Goal: Transaction & Acquisition: Purchase product/service

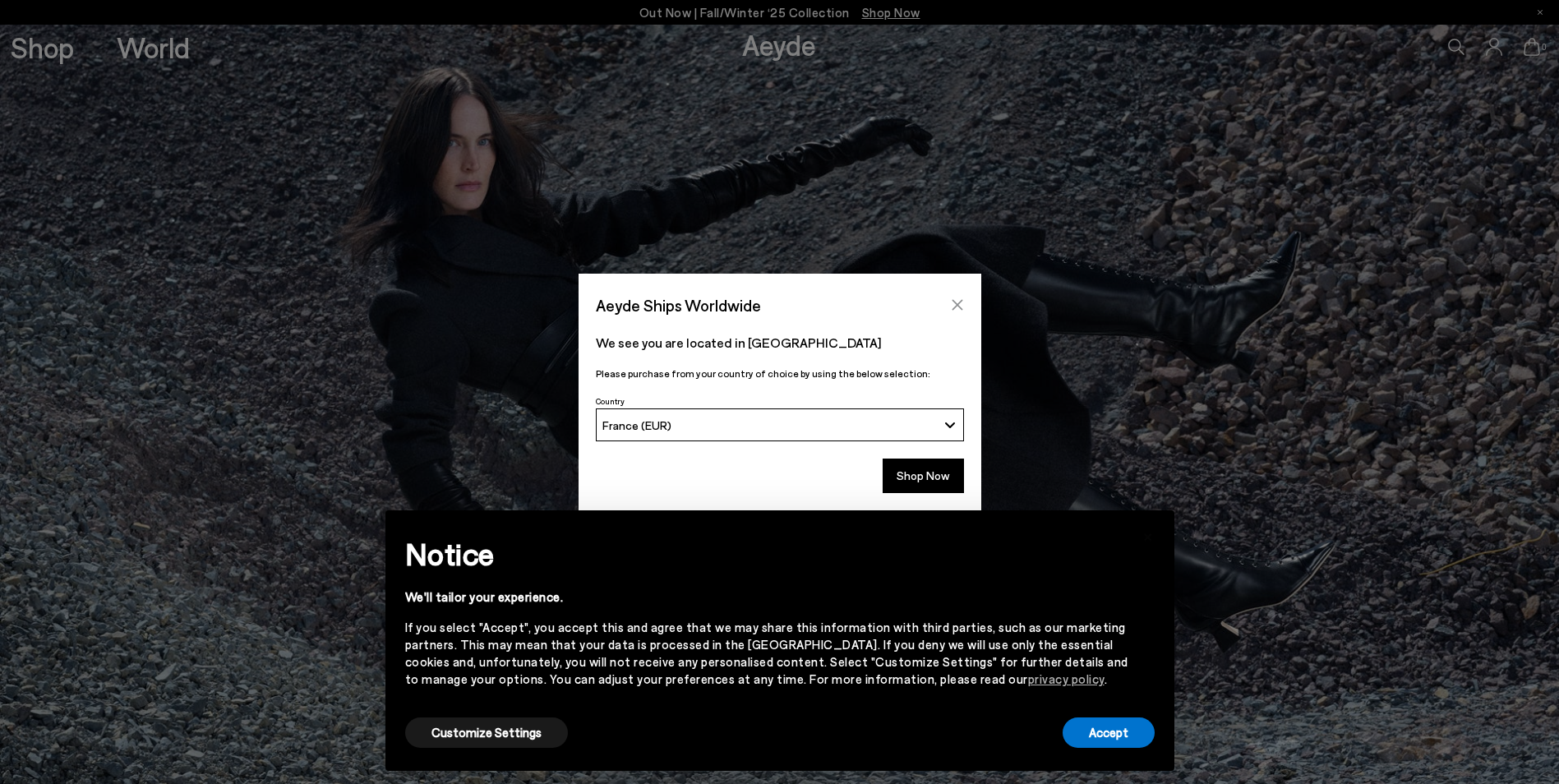
click at [961, 306] on icon "Close" at bounding box center [958, 305] width 14 height 14
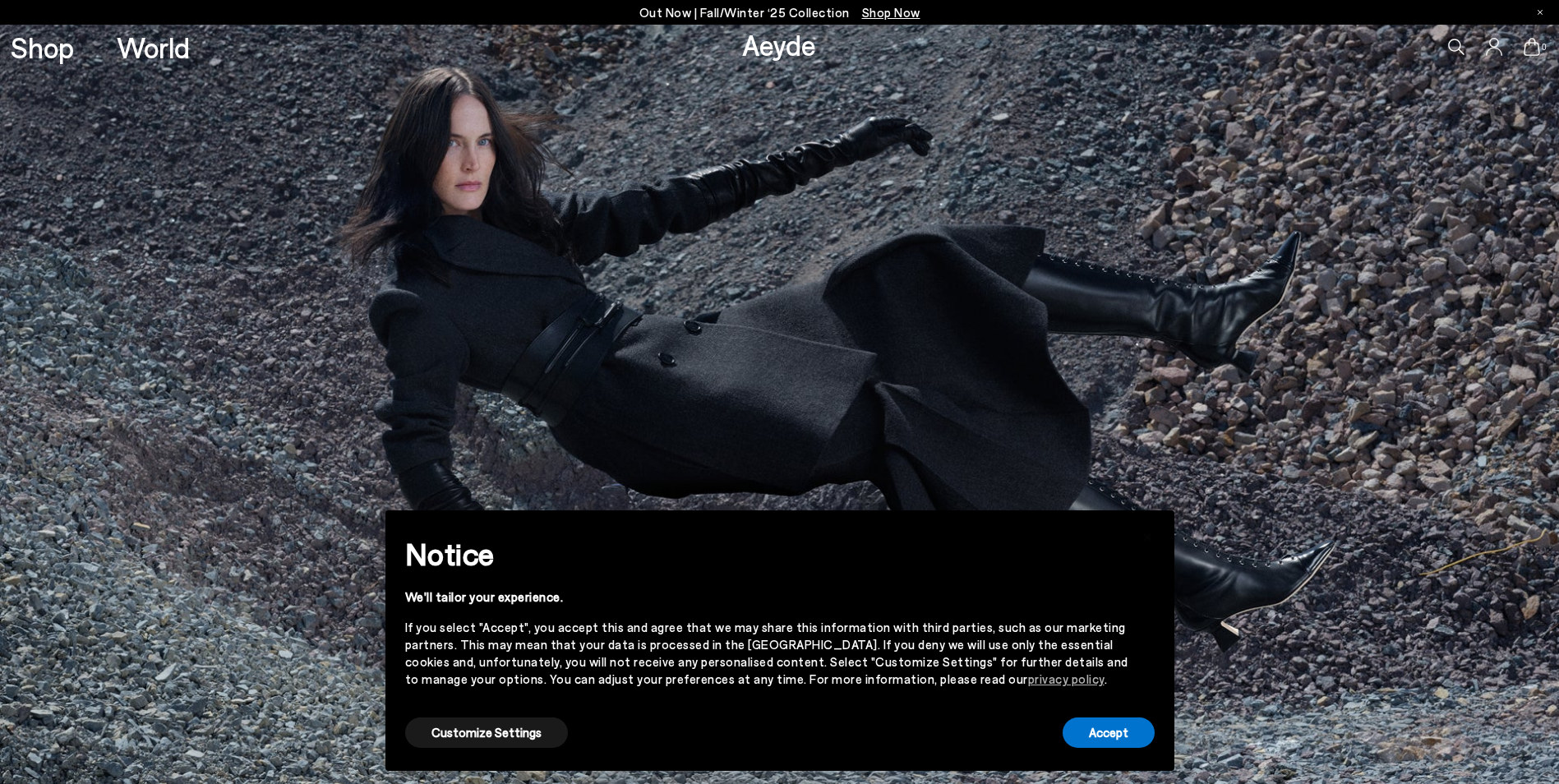
click at [754, 46] on link "Aeyde" at bounding box center [779, 45] width 74 height 35
click at [40, 47] on link "Shop" at bounding box center [42, 47] width 63 height 29
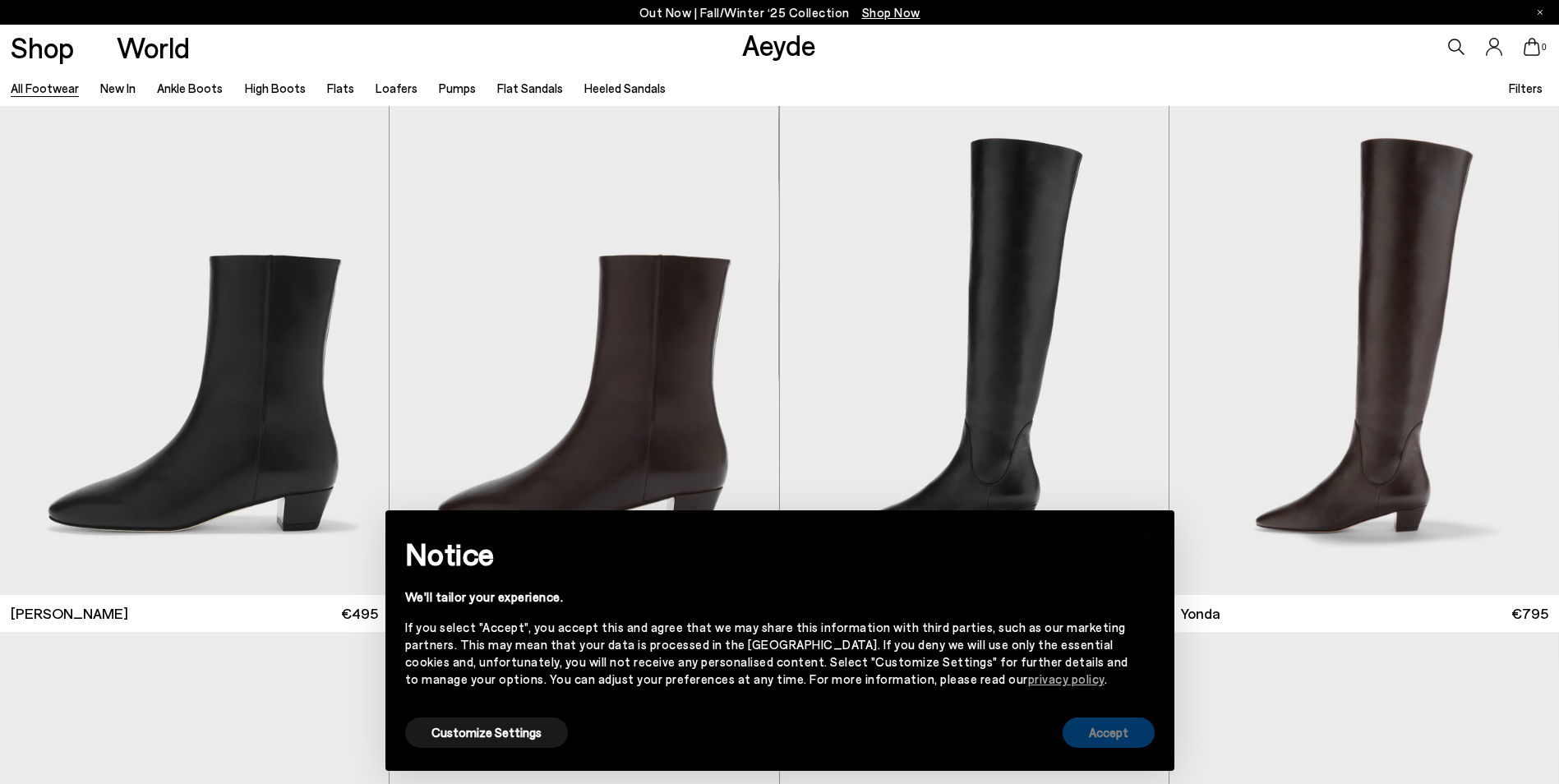
click at [1126, 737] on button "Accept" at bounding box center [1108, 732] width 92 height 30
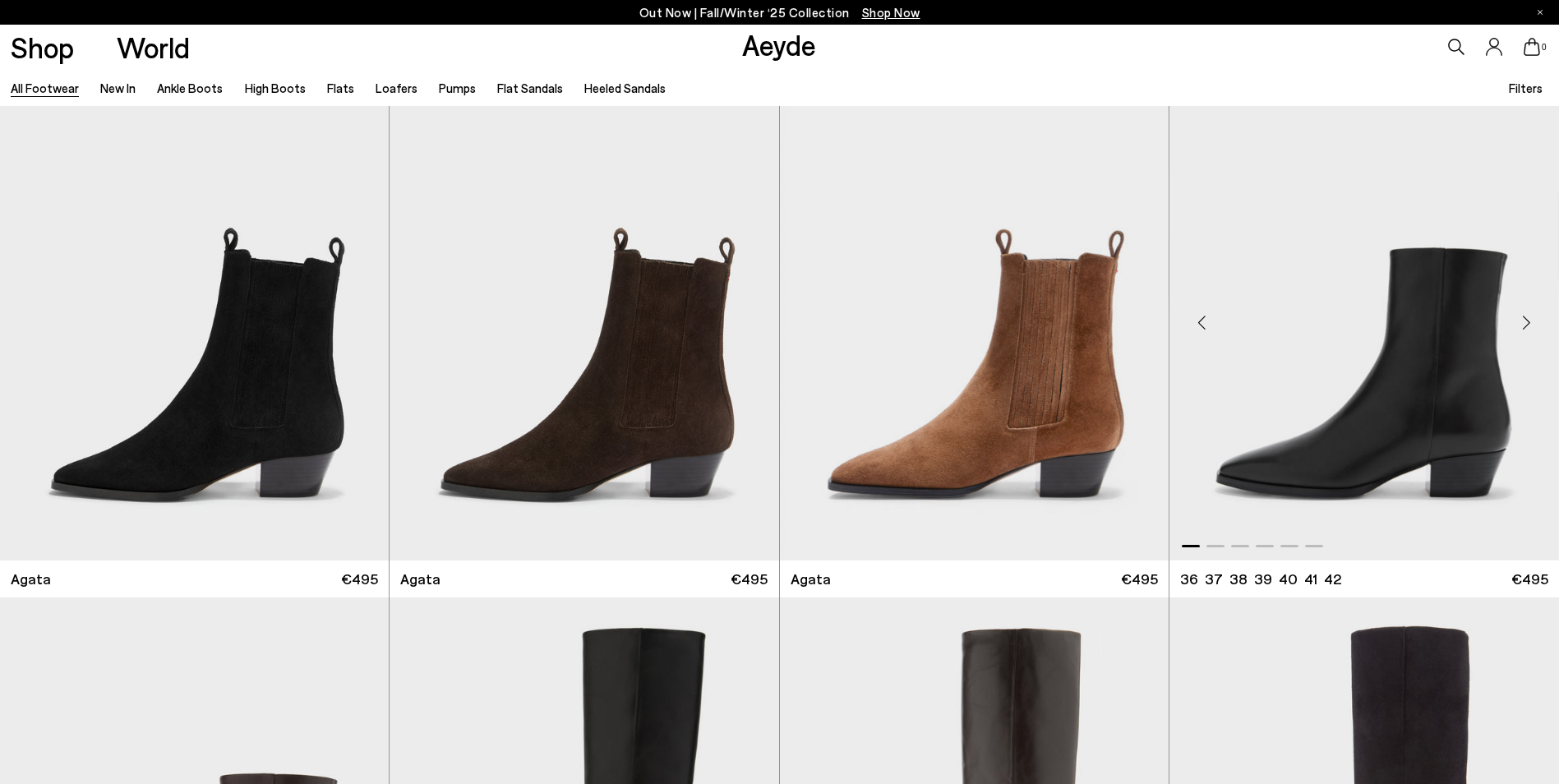
scroll to position [903, 0]
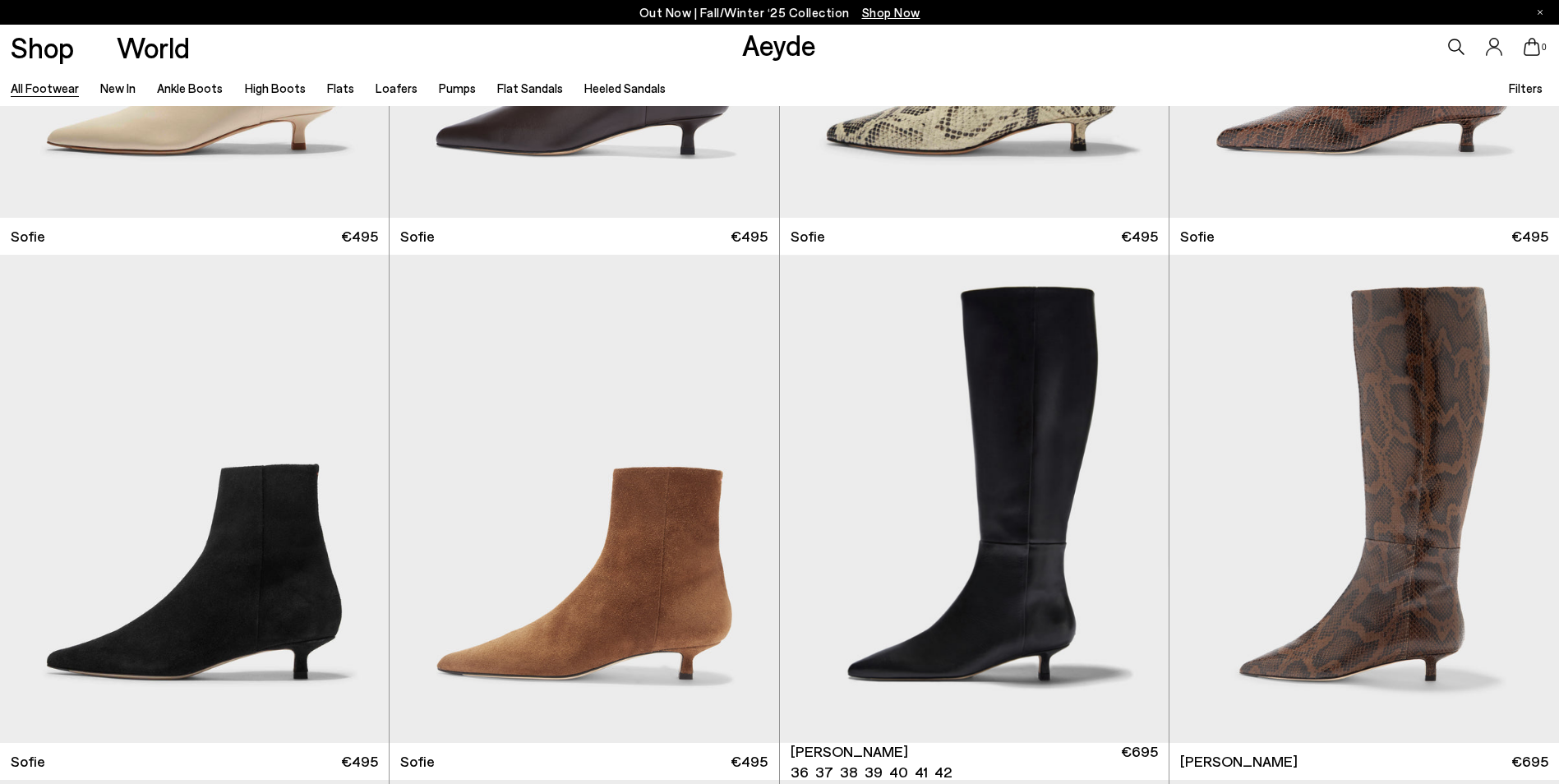
scroll to position [5832, 0]
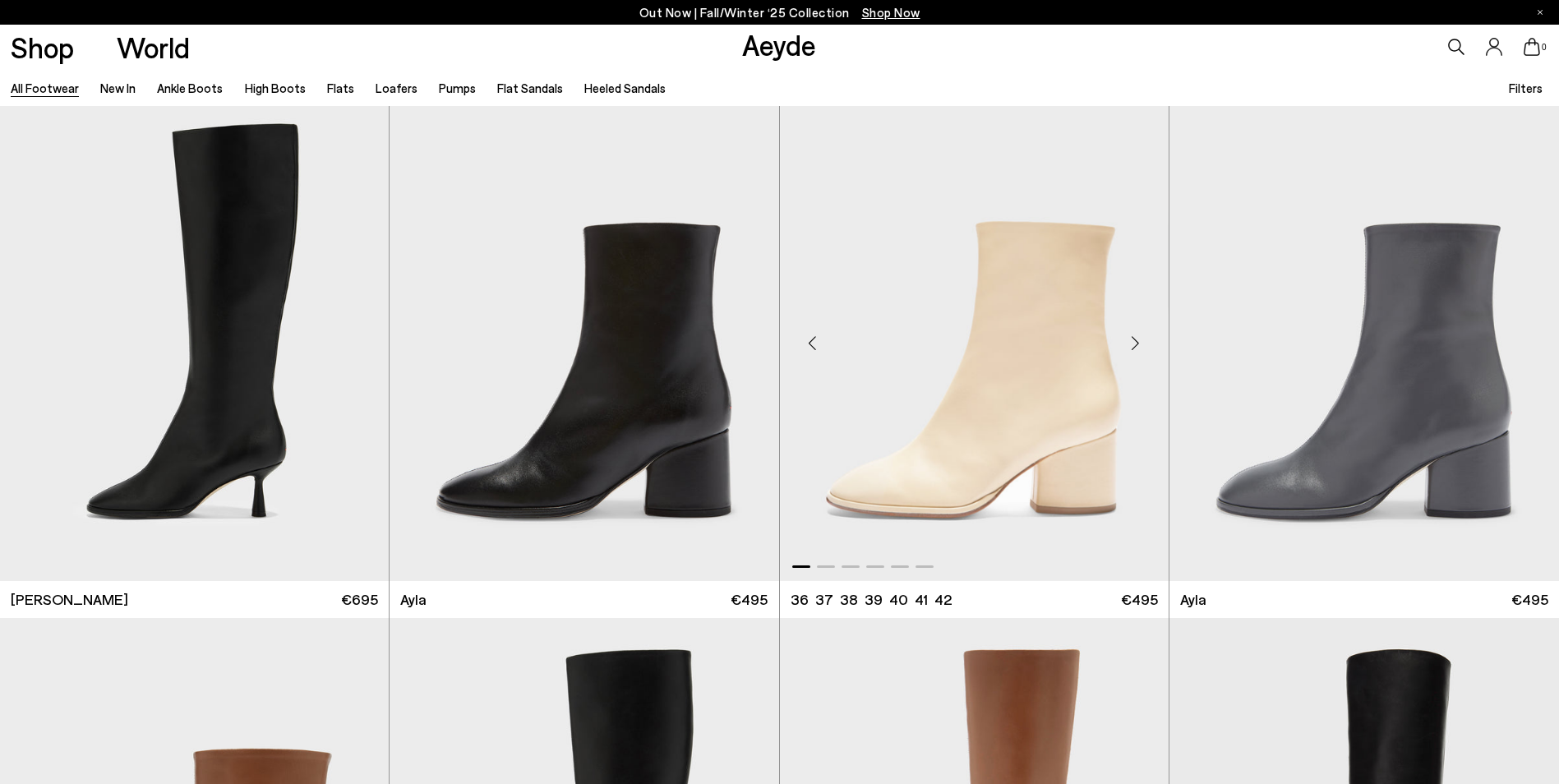
scroll to position [9693, 0]
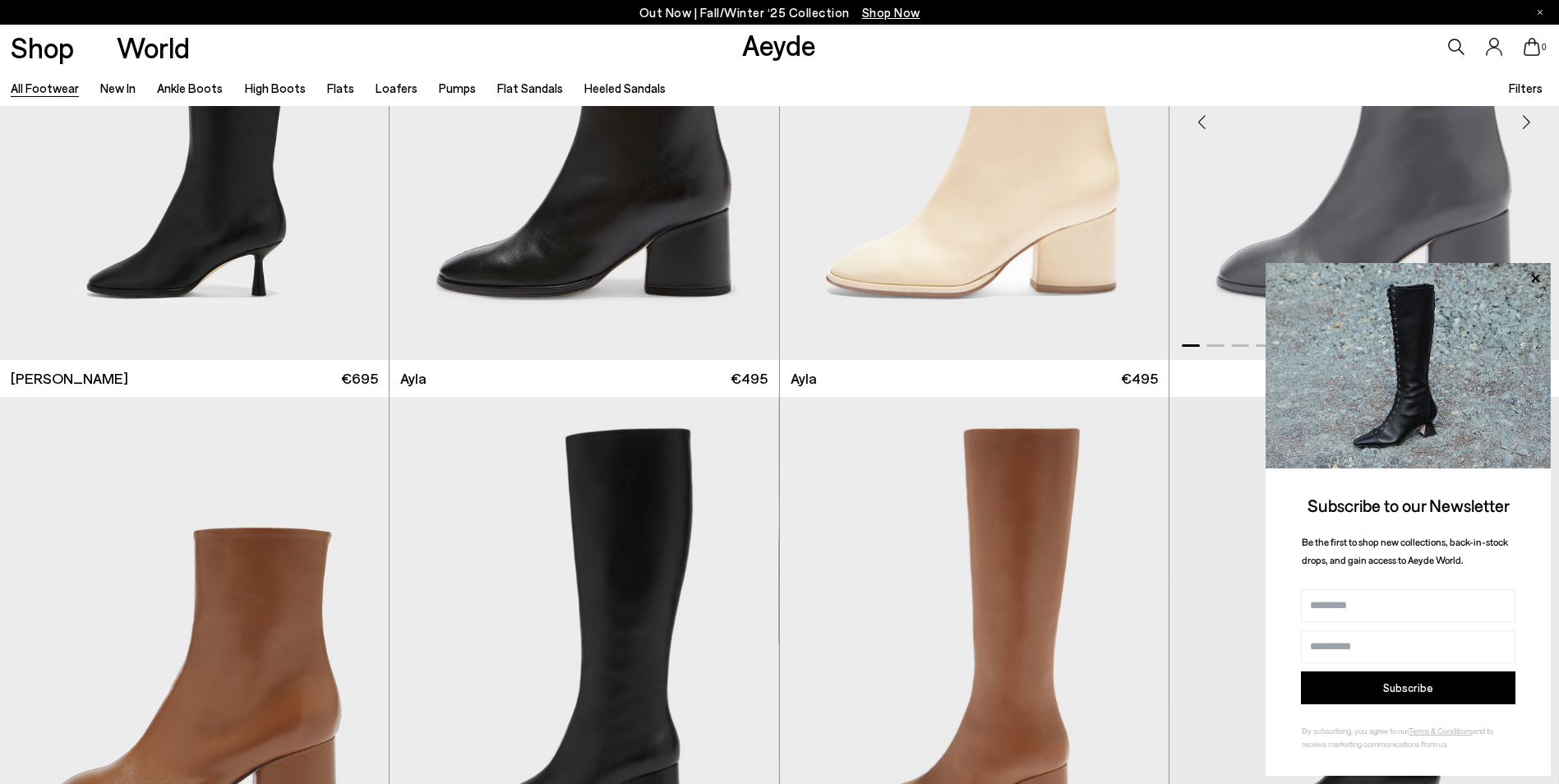
drag, startPoint x: 1542, startPoint y: 276, endPoint x: 1506, endPoint y: 259, distance: 39.8
click at [1542, 276] on icon at bounding box center [1535, 278] width 21 height 21
click at [1535, 268] on icon at bounding box center [1535, 278] width 21 height 21
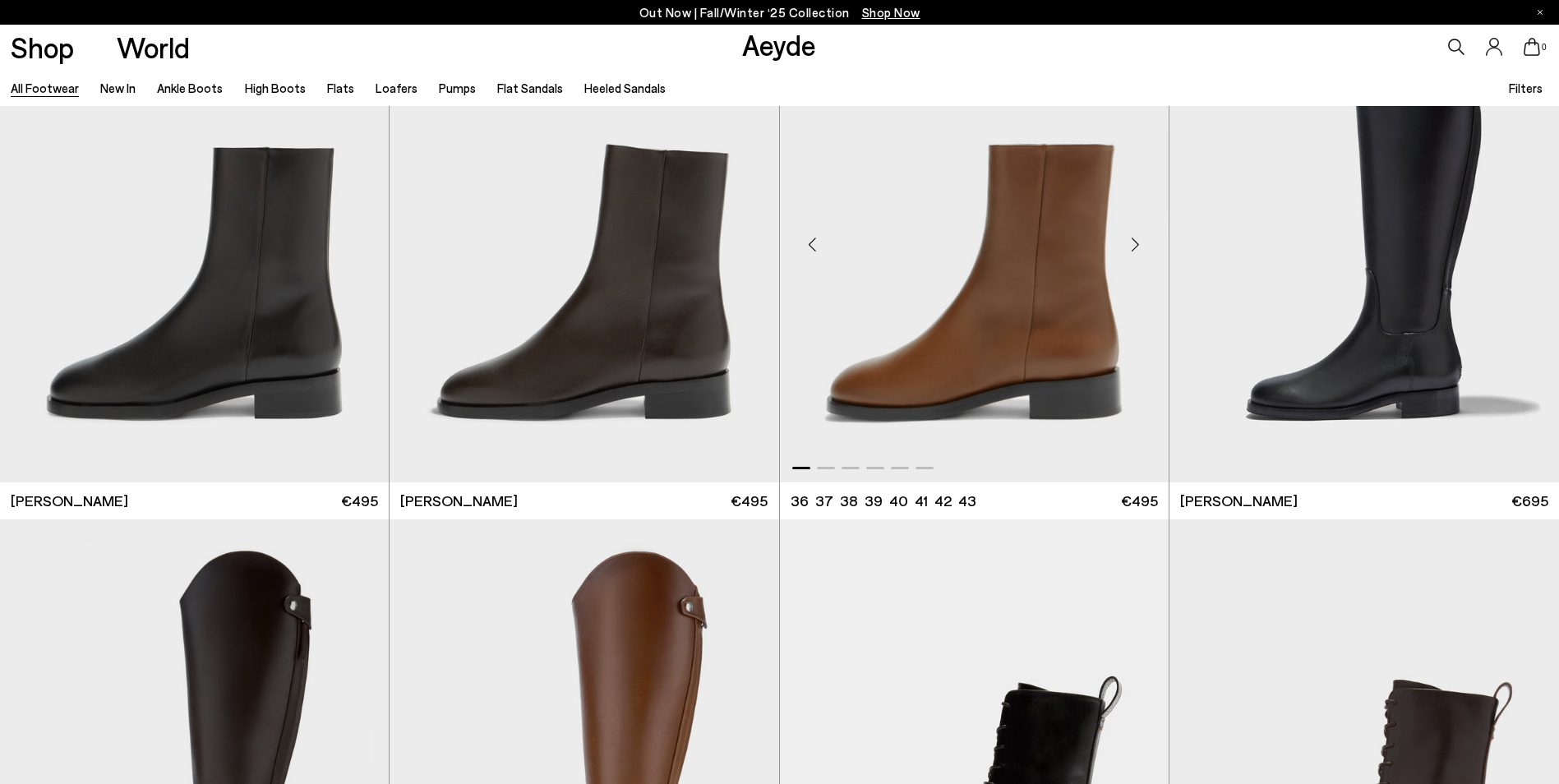
scroll to position [11171, 0]
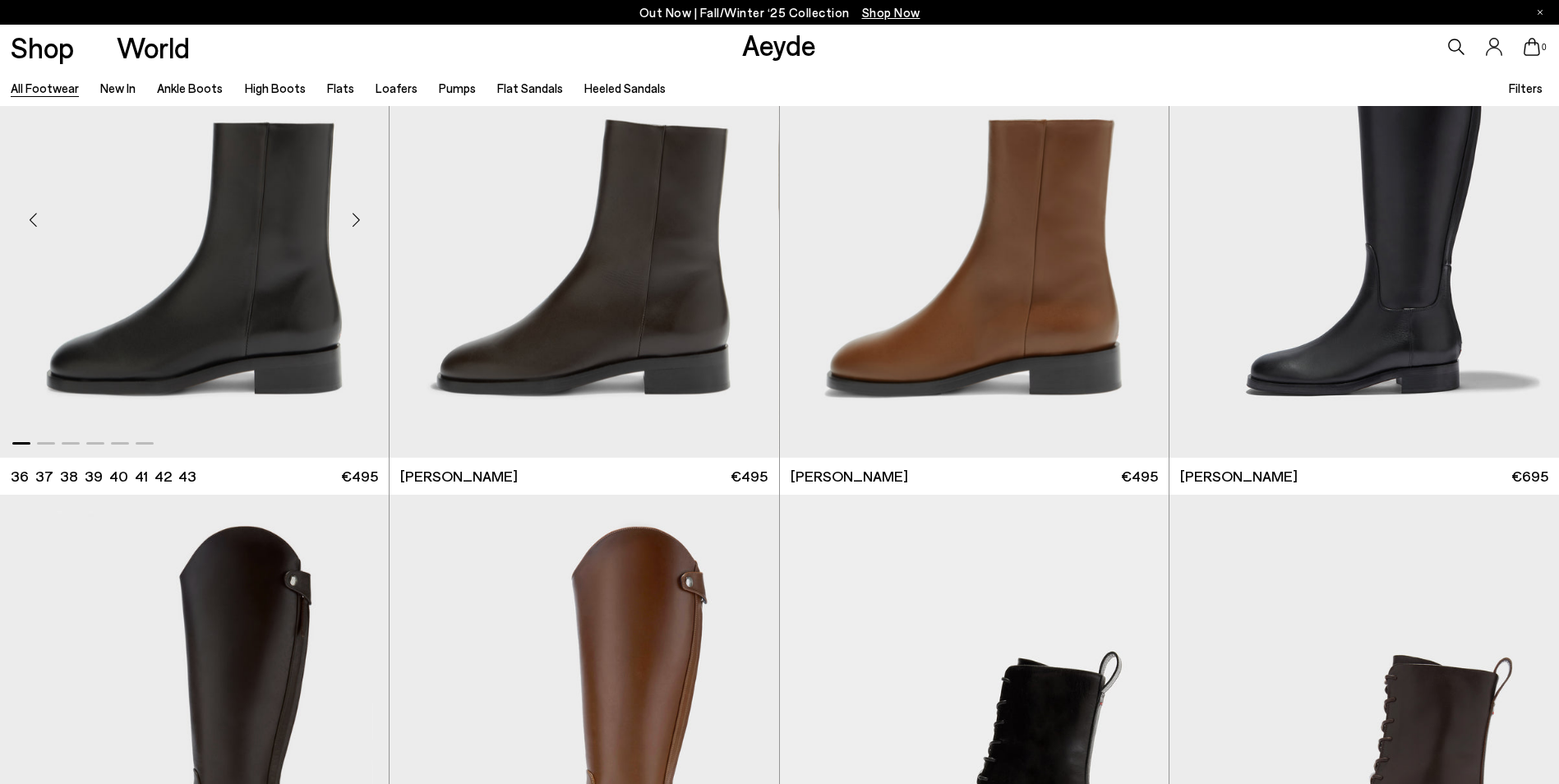
click at [350, 214] on div "Next slide" at bounding box center [356, 219] width 49 height 49
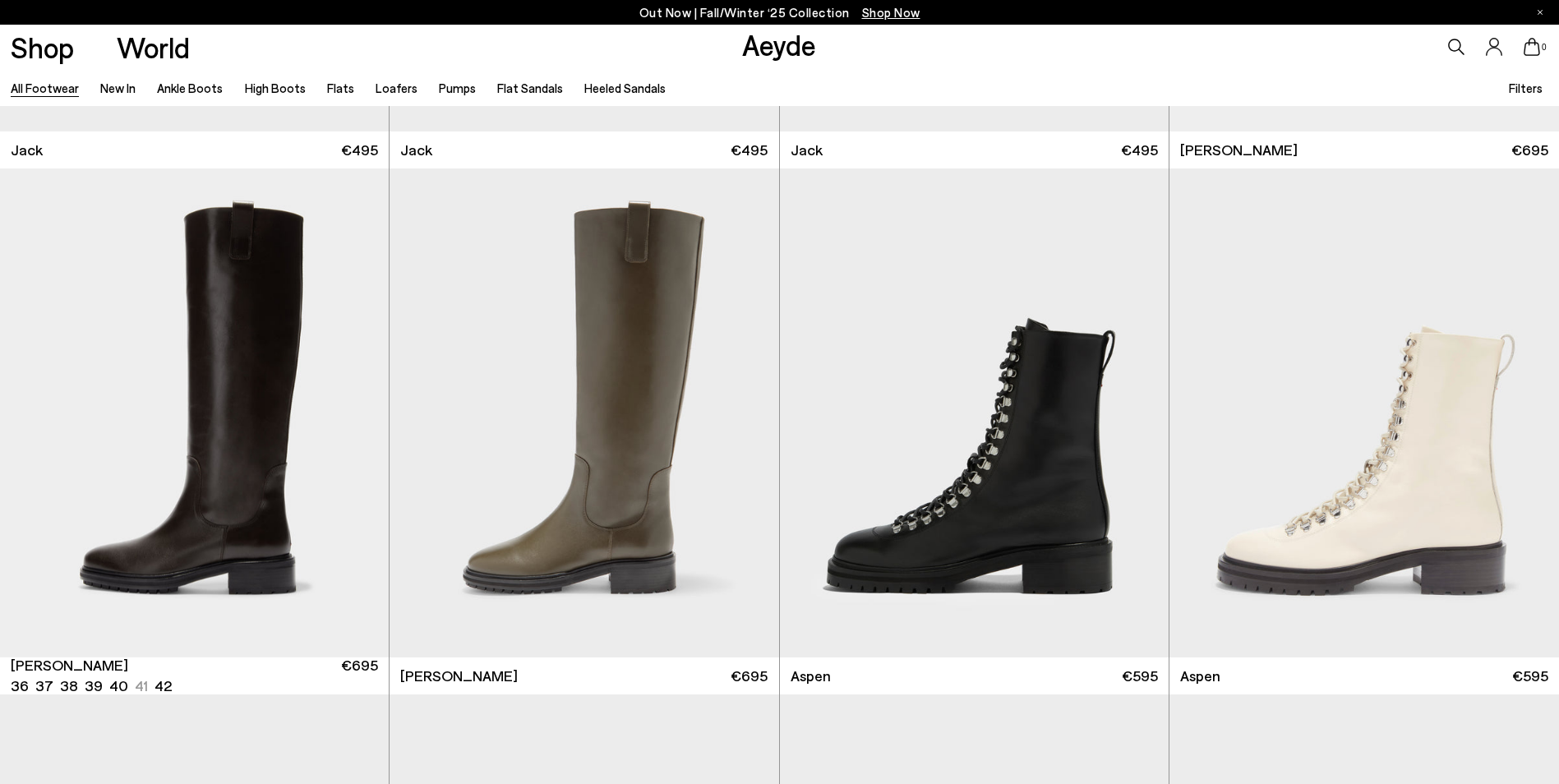
scroll to position [12567, 0]
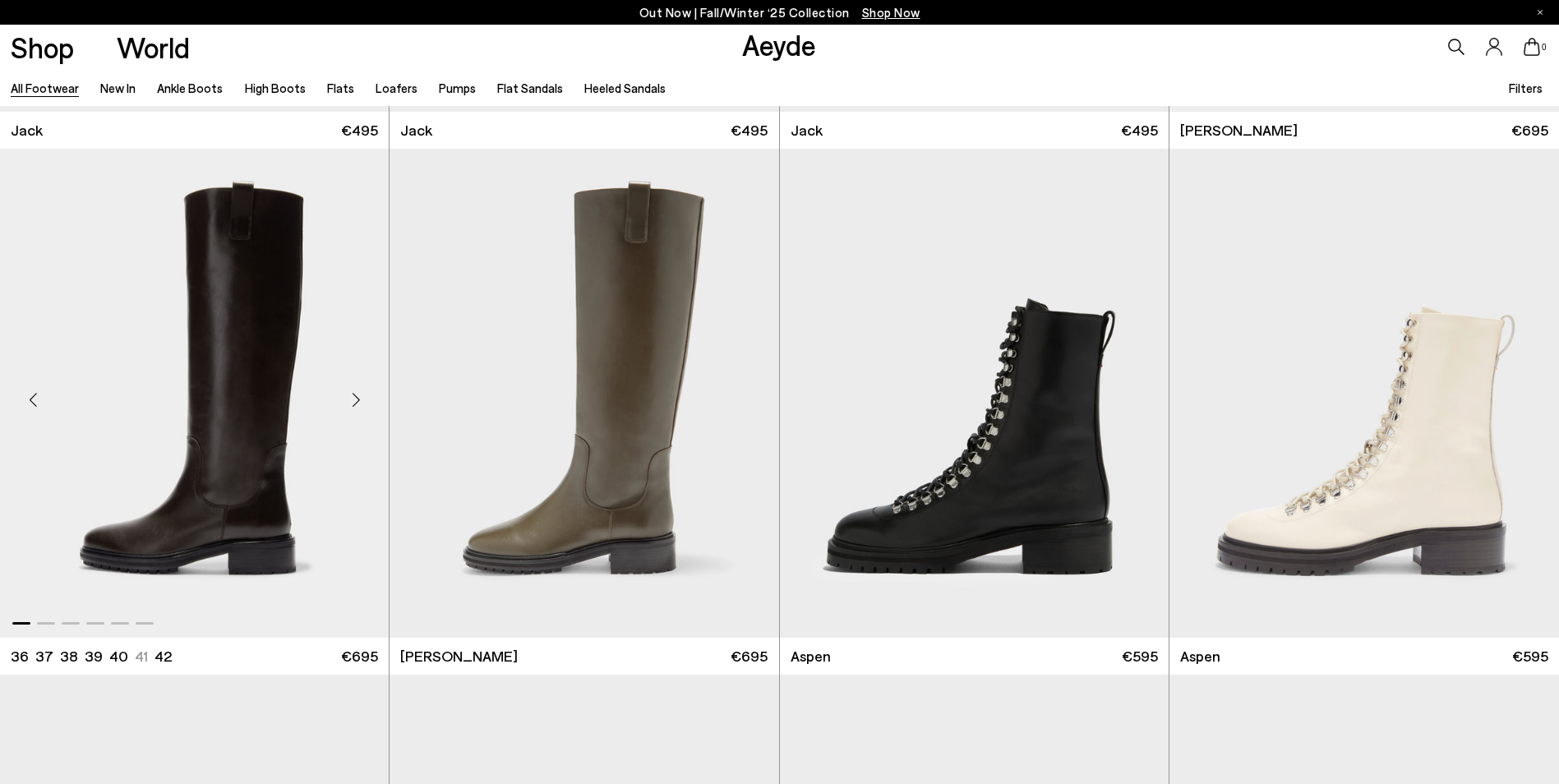
click at [357, 400] on div "Next slide" at bounding box center [356, 399] width 49 height 49
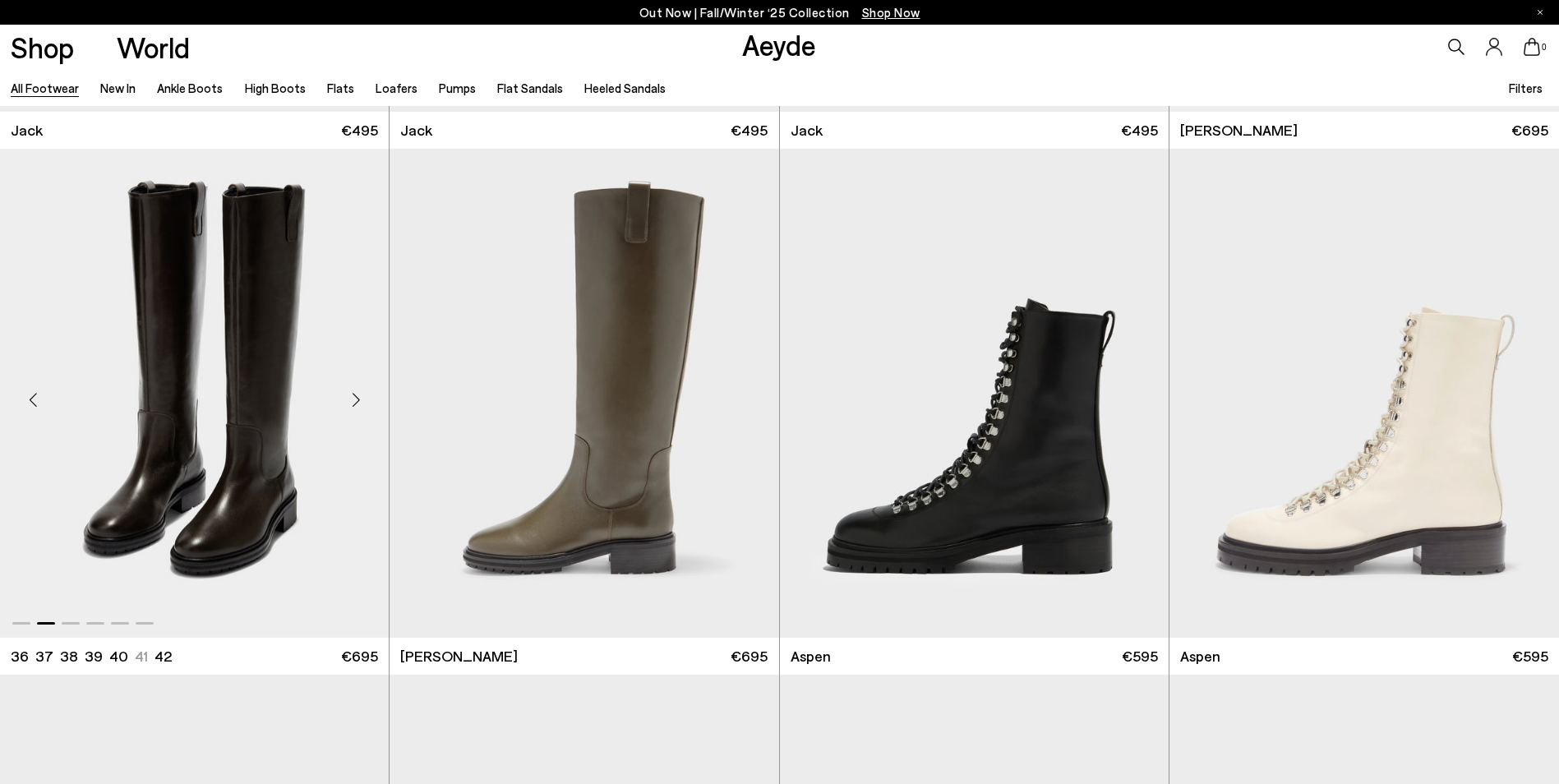
click at [357, 400] on div "Next slide" at bounding box center [356, 399] width 49 height 49
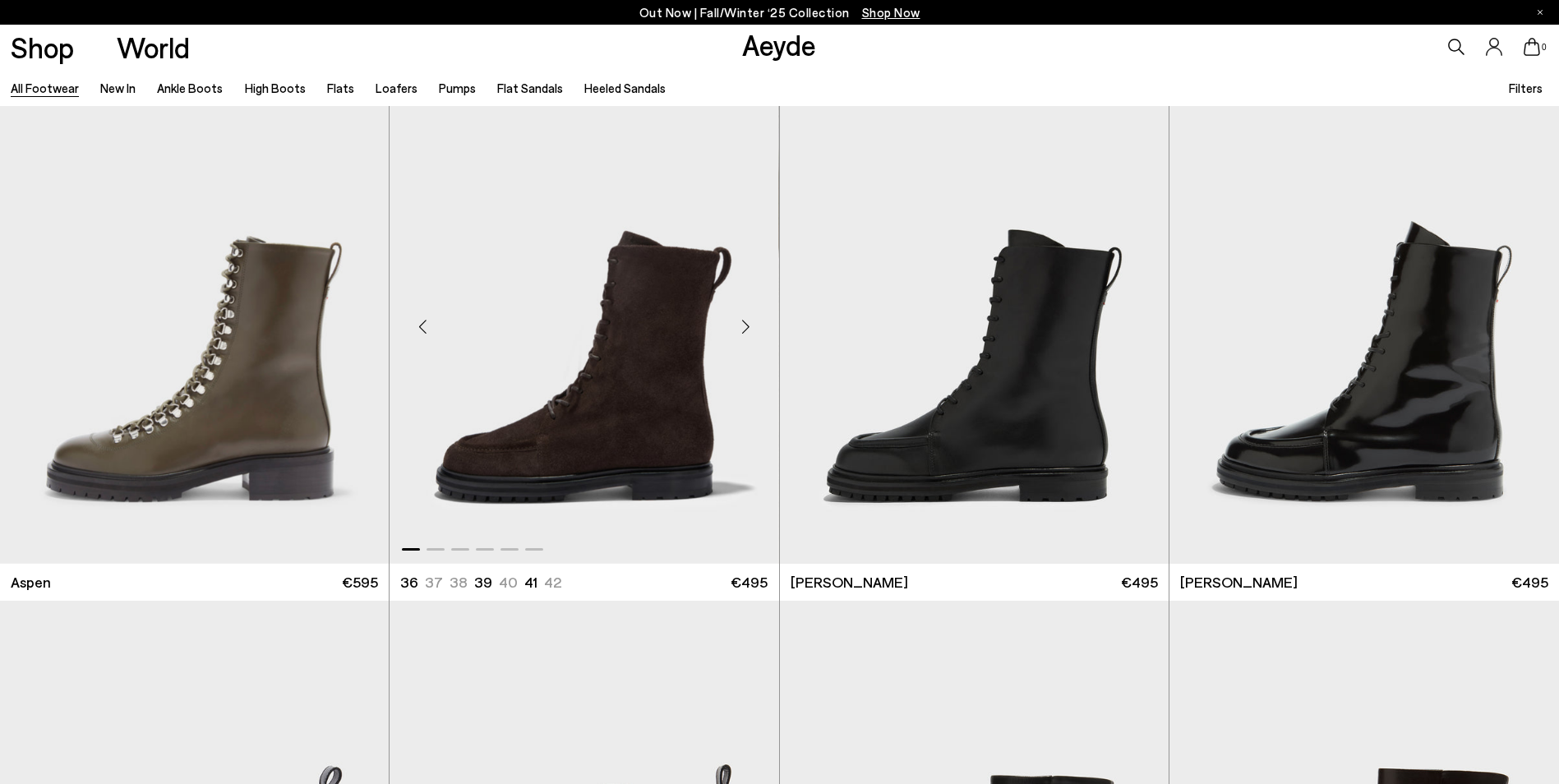
scroll to position [13061, 0]
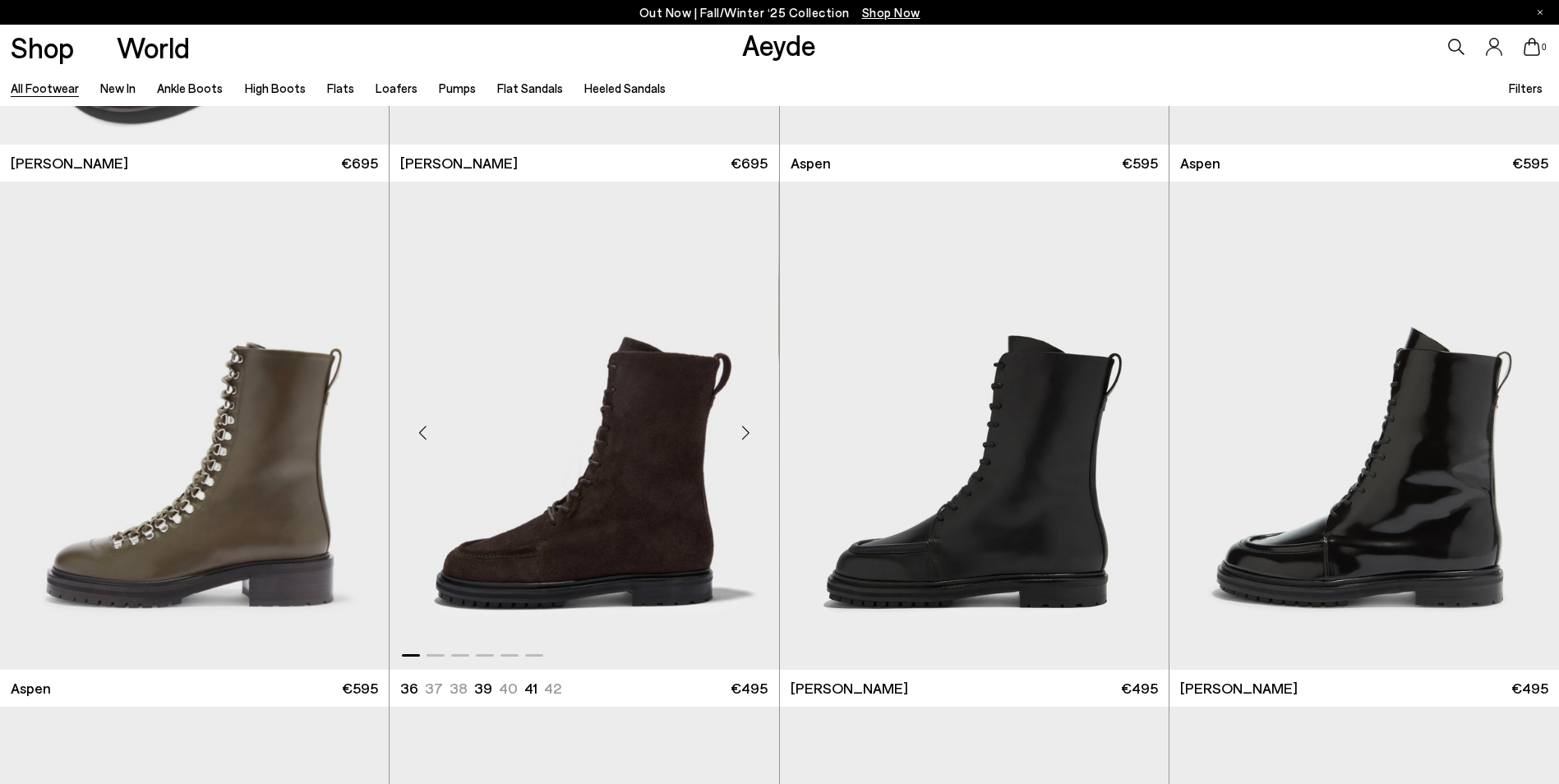
click at [746, 426] on div "Next slide" at bounding box center [746, 431] width 49 height 49
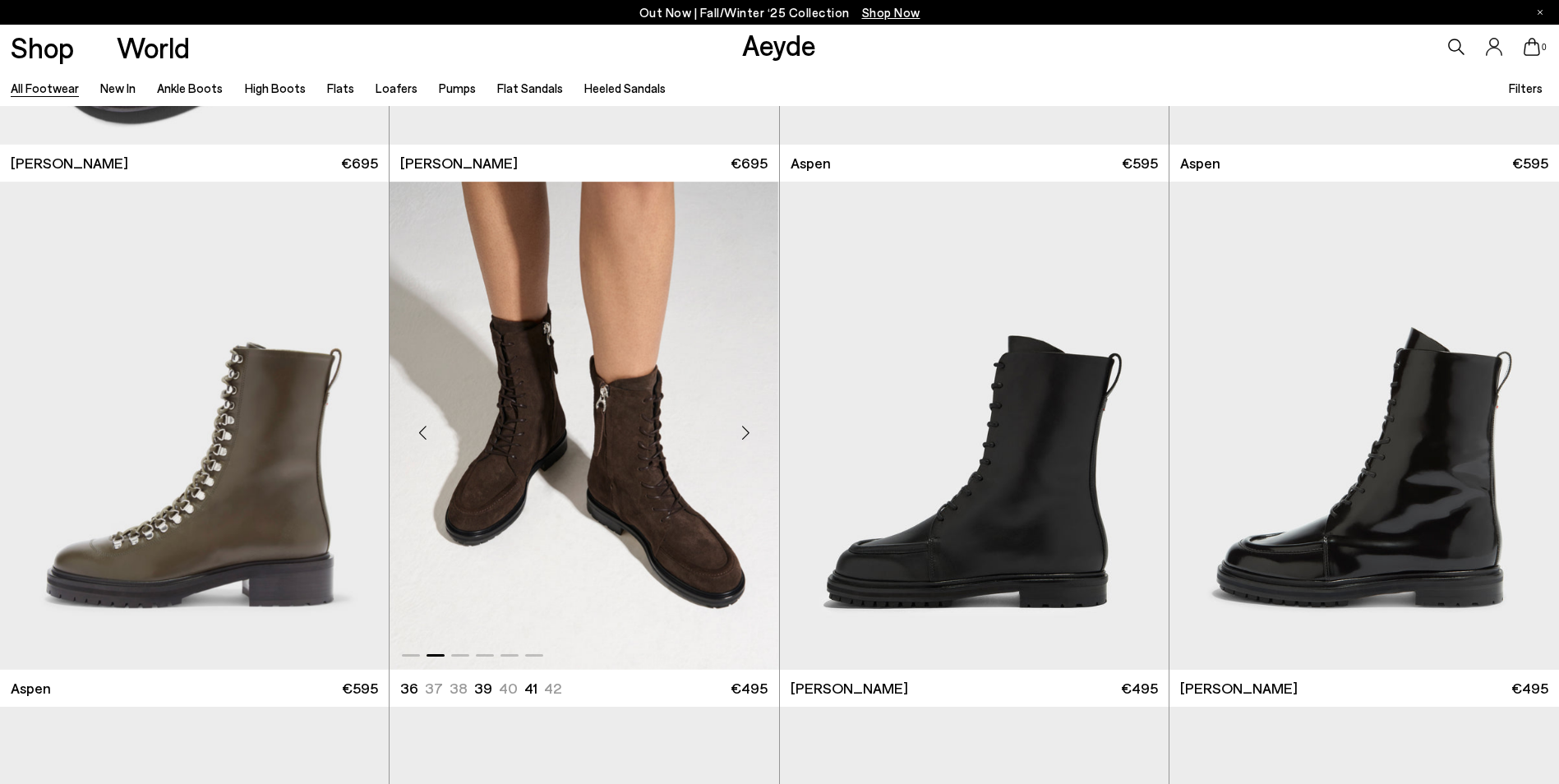
click at [746, 425] on div "Next slide" at bounding box center [746, 431] width 49 height 49
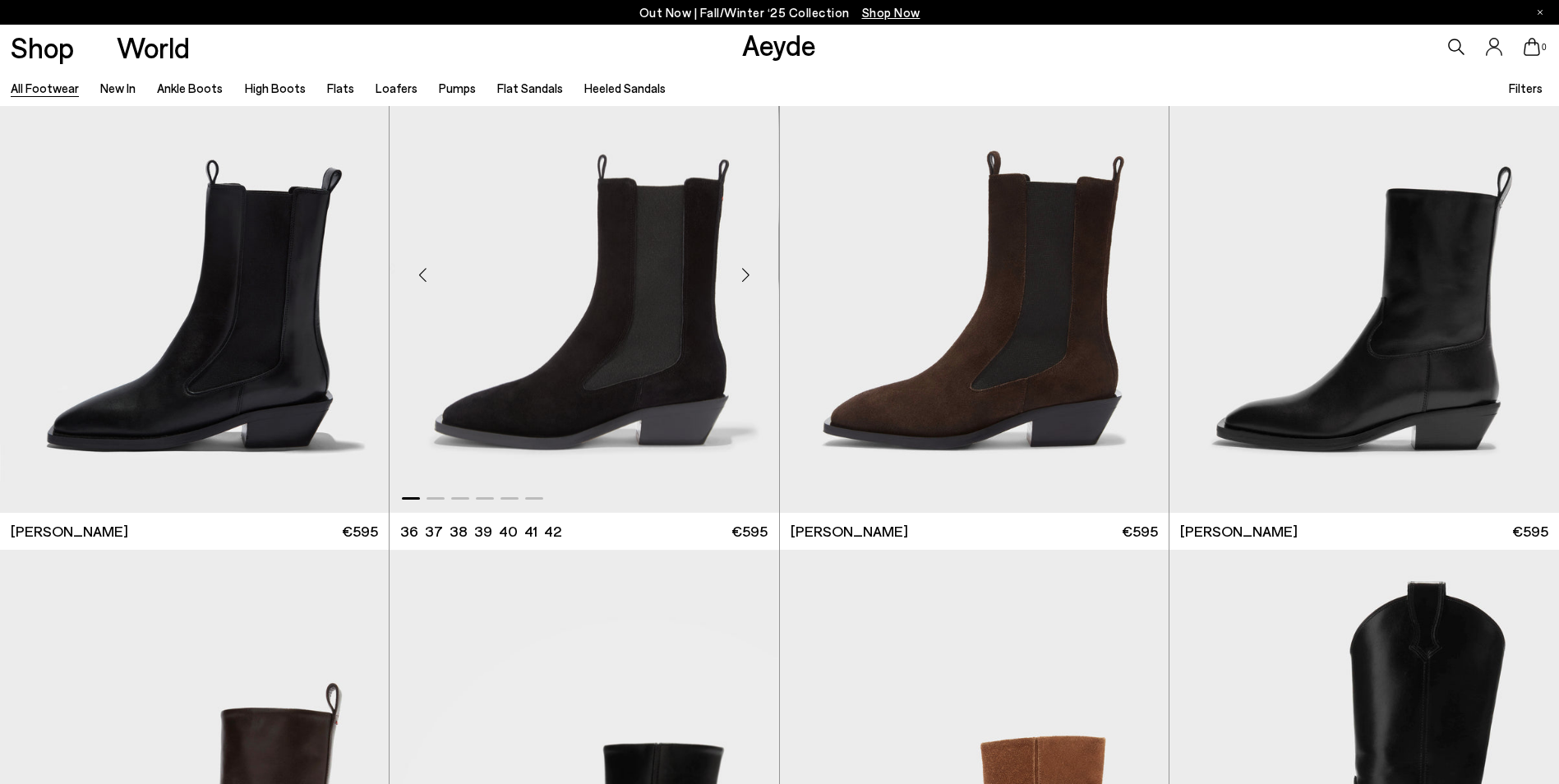
scroll to position [14211, 0]
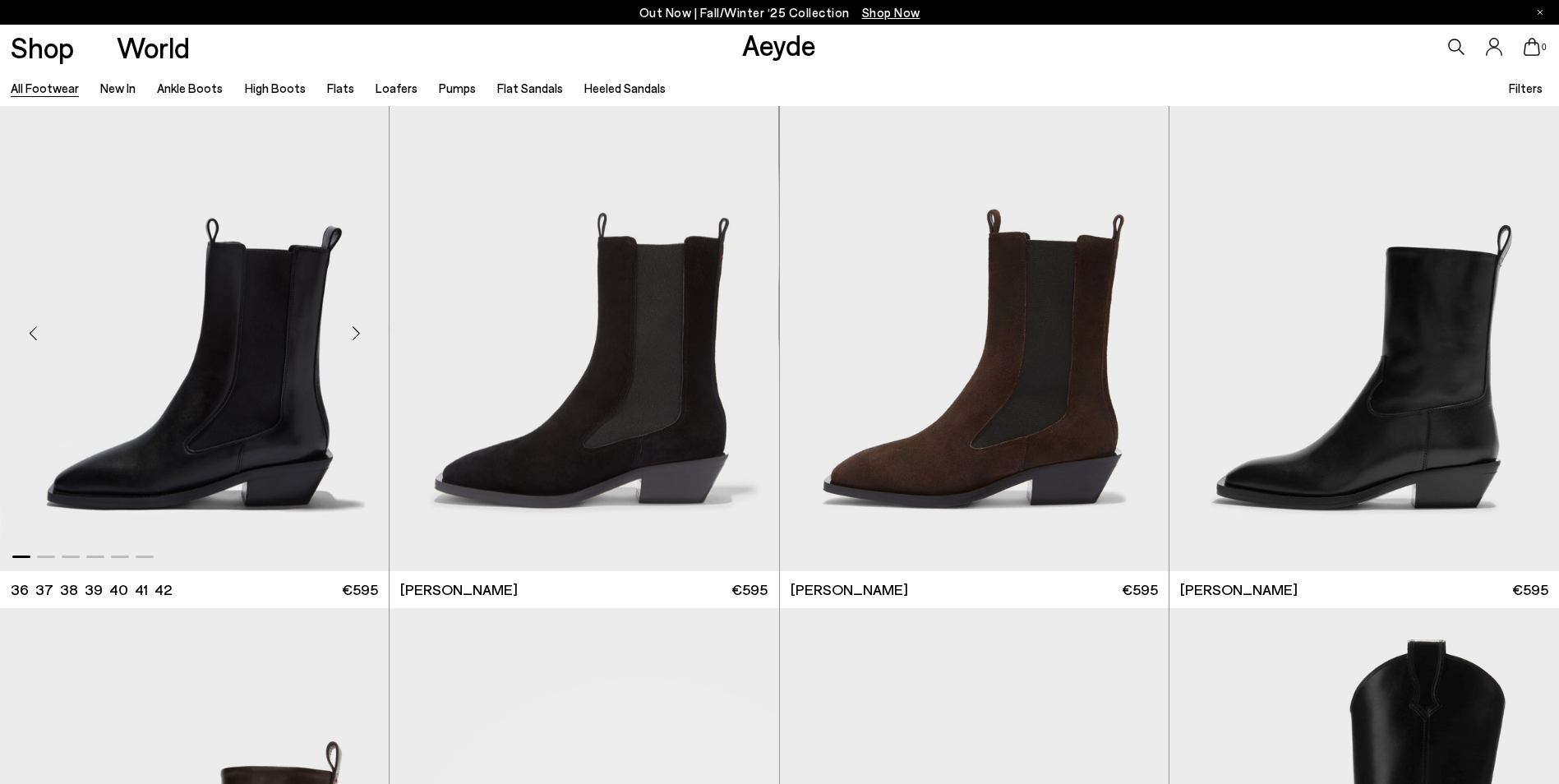
click at [358, 337] on div "Next slide" at bounding box center [356, 332] width 49 height 49
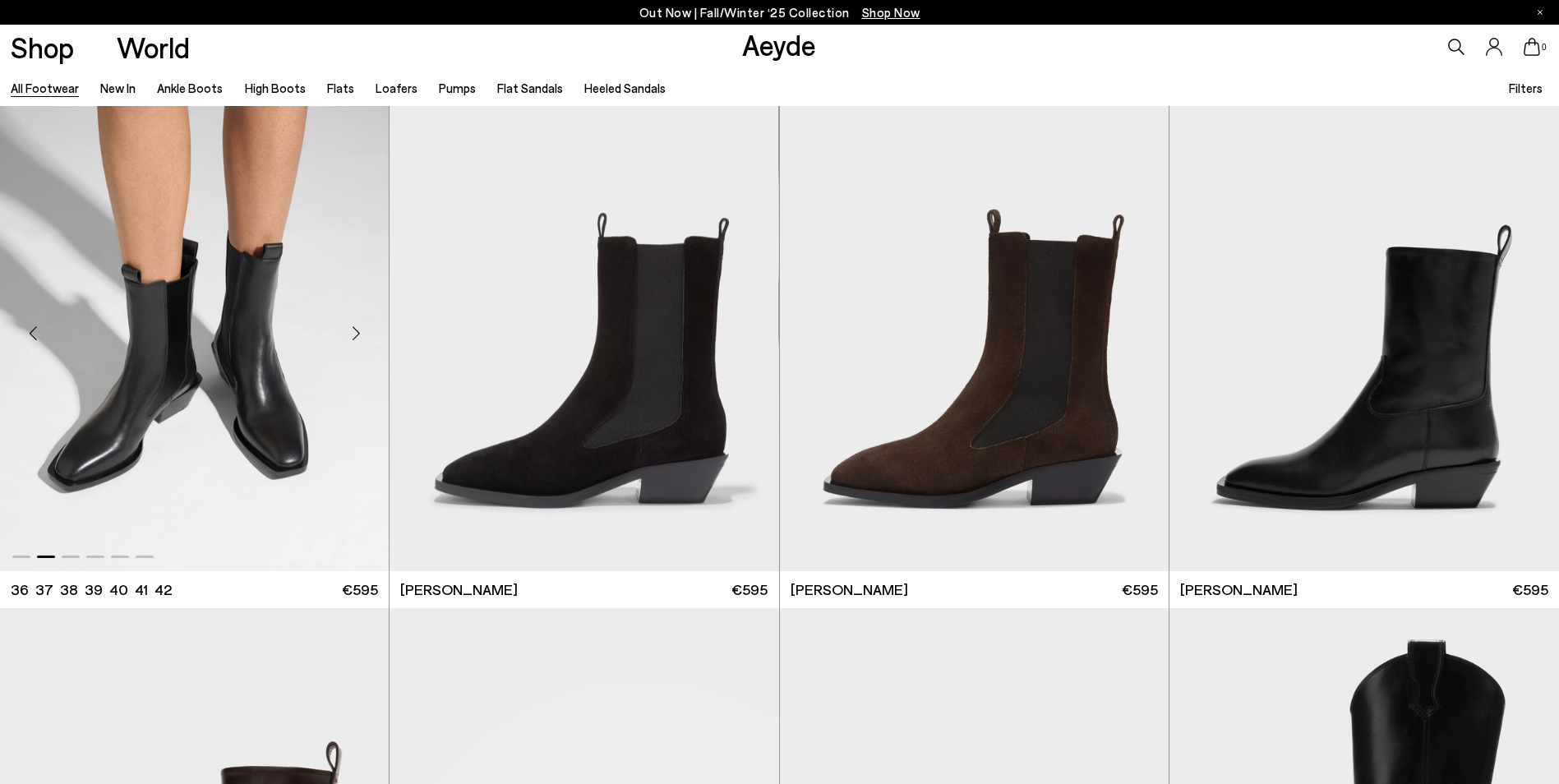
click at [358, 333] on div "Next slide" at bounding box center [356, 332] width 49 height 49
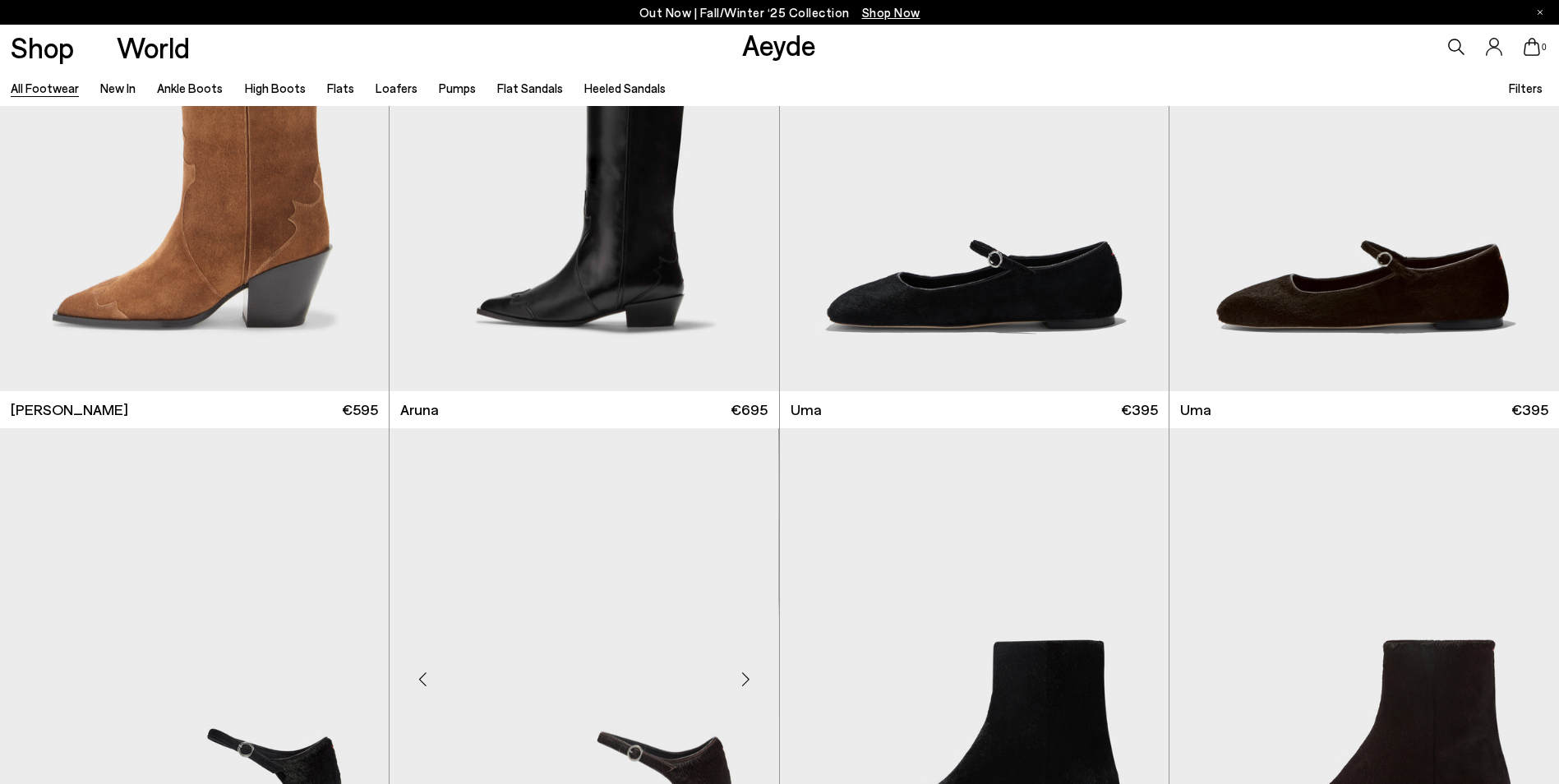
scroll to position [15771, 0]
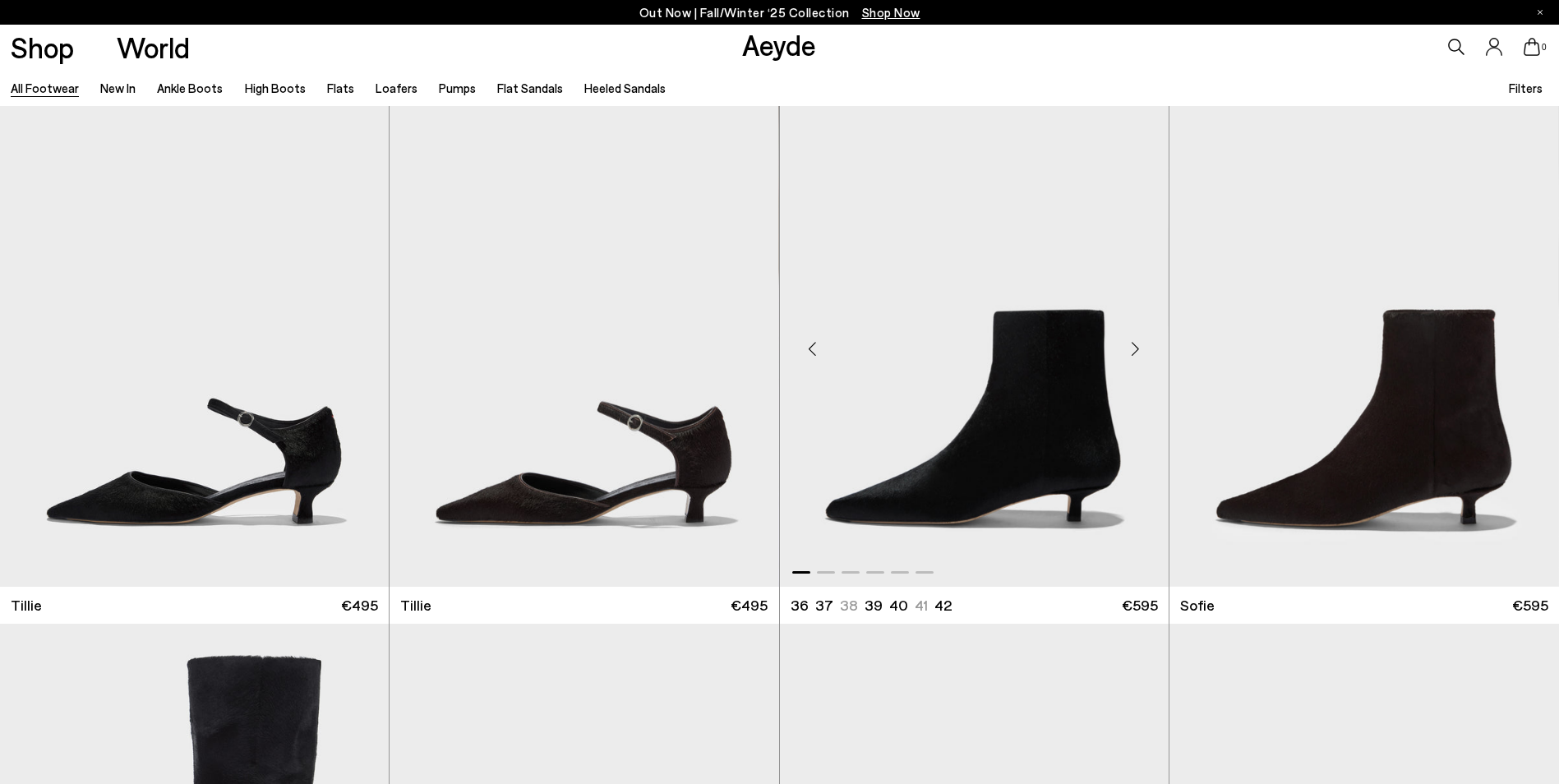
click at [1144, 342] on div "Next slide" at bounding box center [1135, 348] width 49 height 49
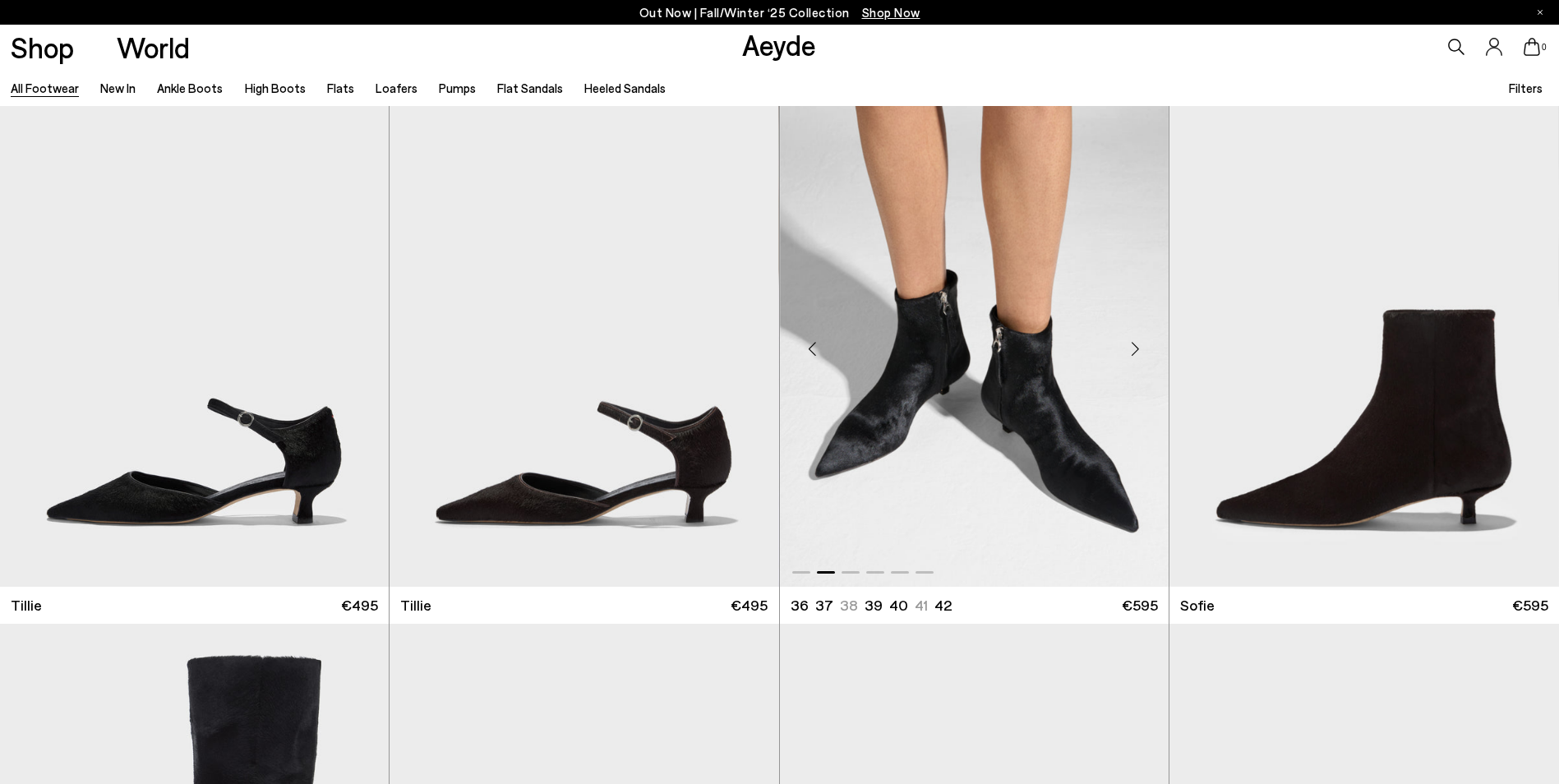
click at [1144, 342] on div "Next slide" at bounding box center [1135, 348] width 49 height 49
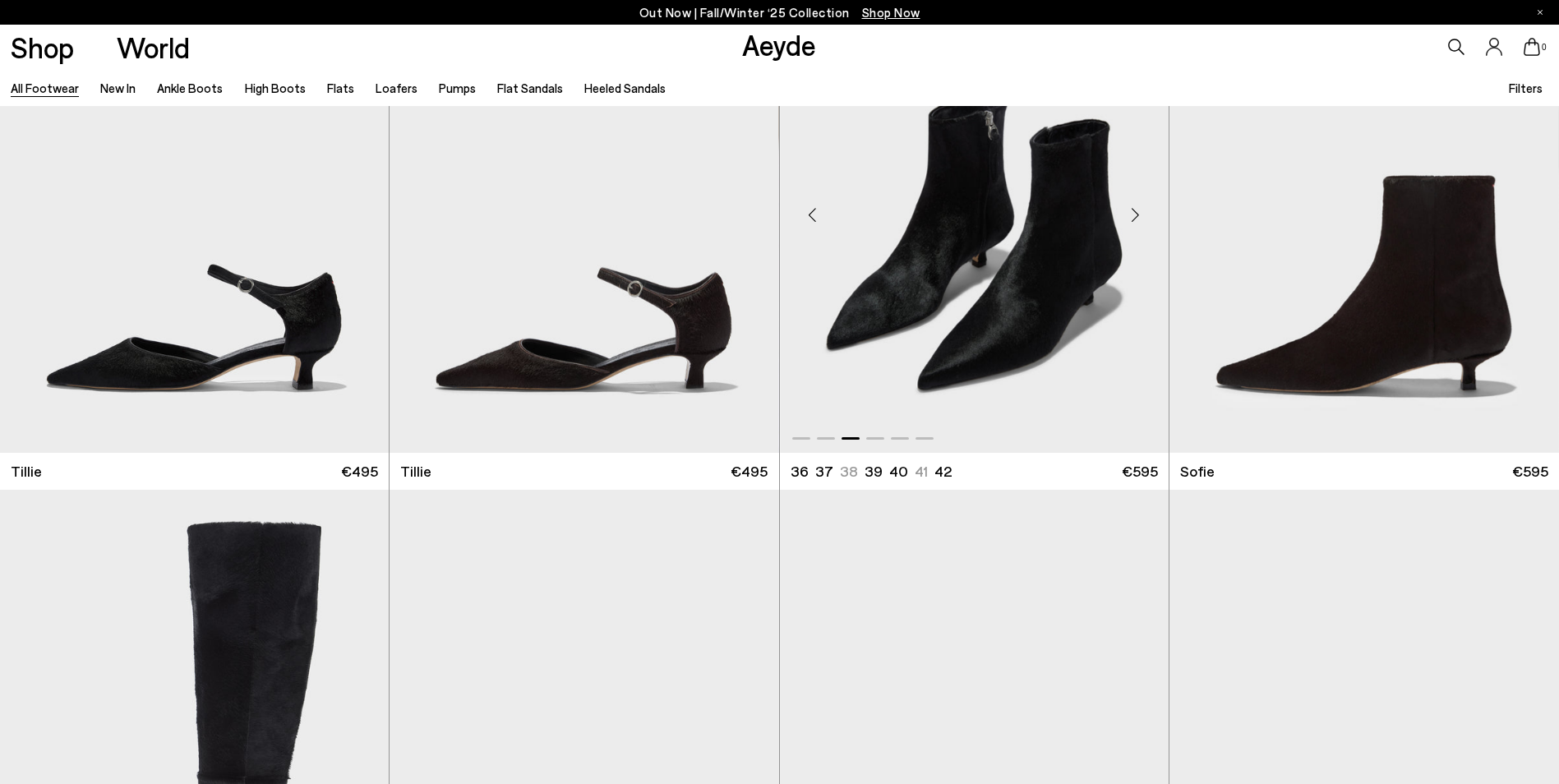
scroll to position [16182, 0]
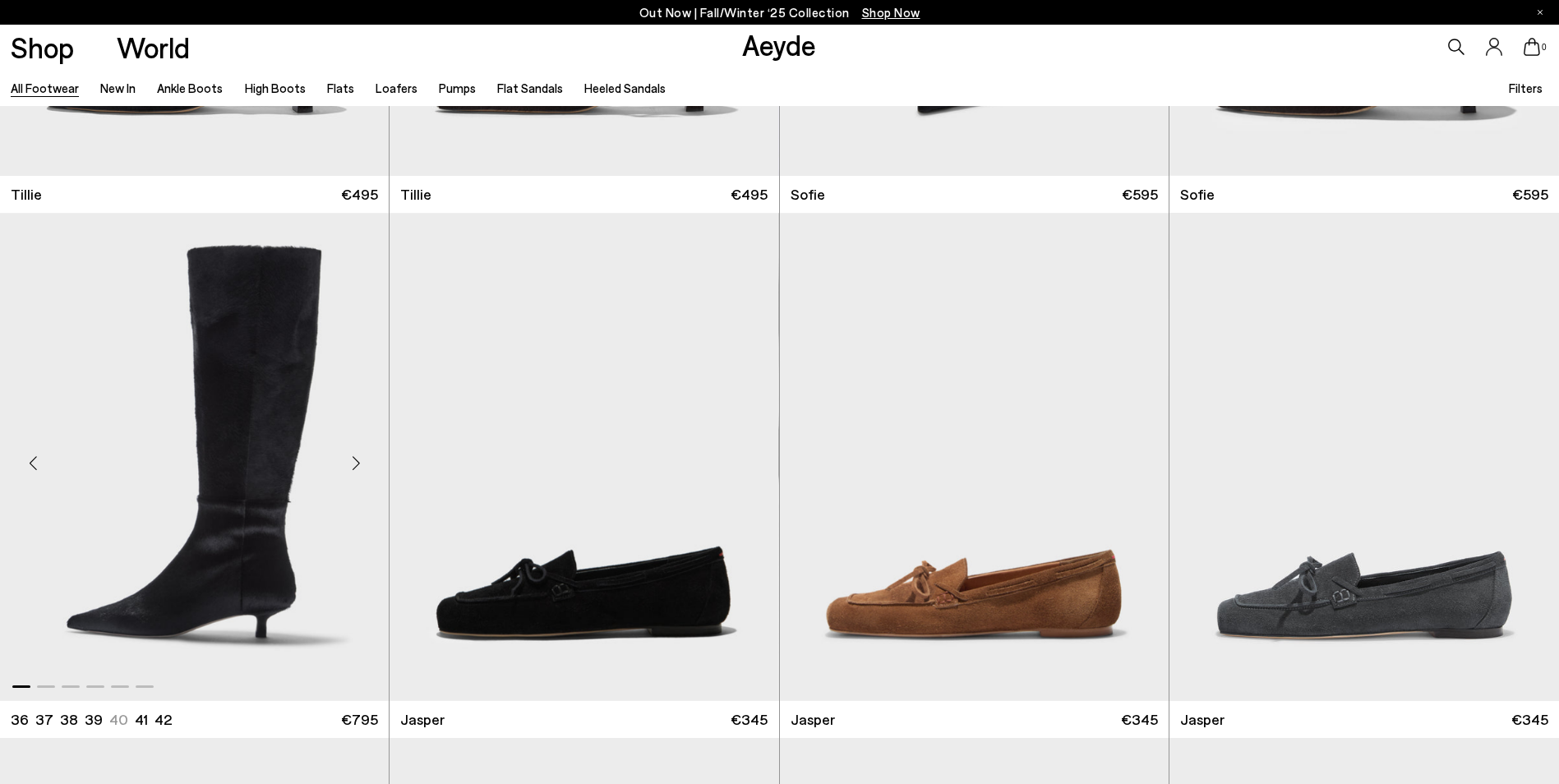
click at [368, 461] on div "Next slide" at bounding box center [356, 463] width 49 height 49
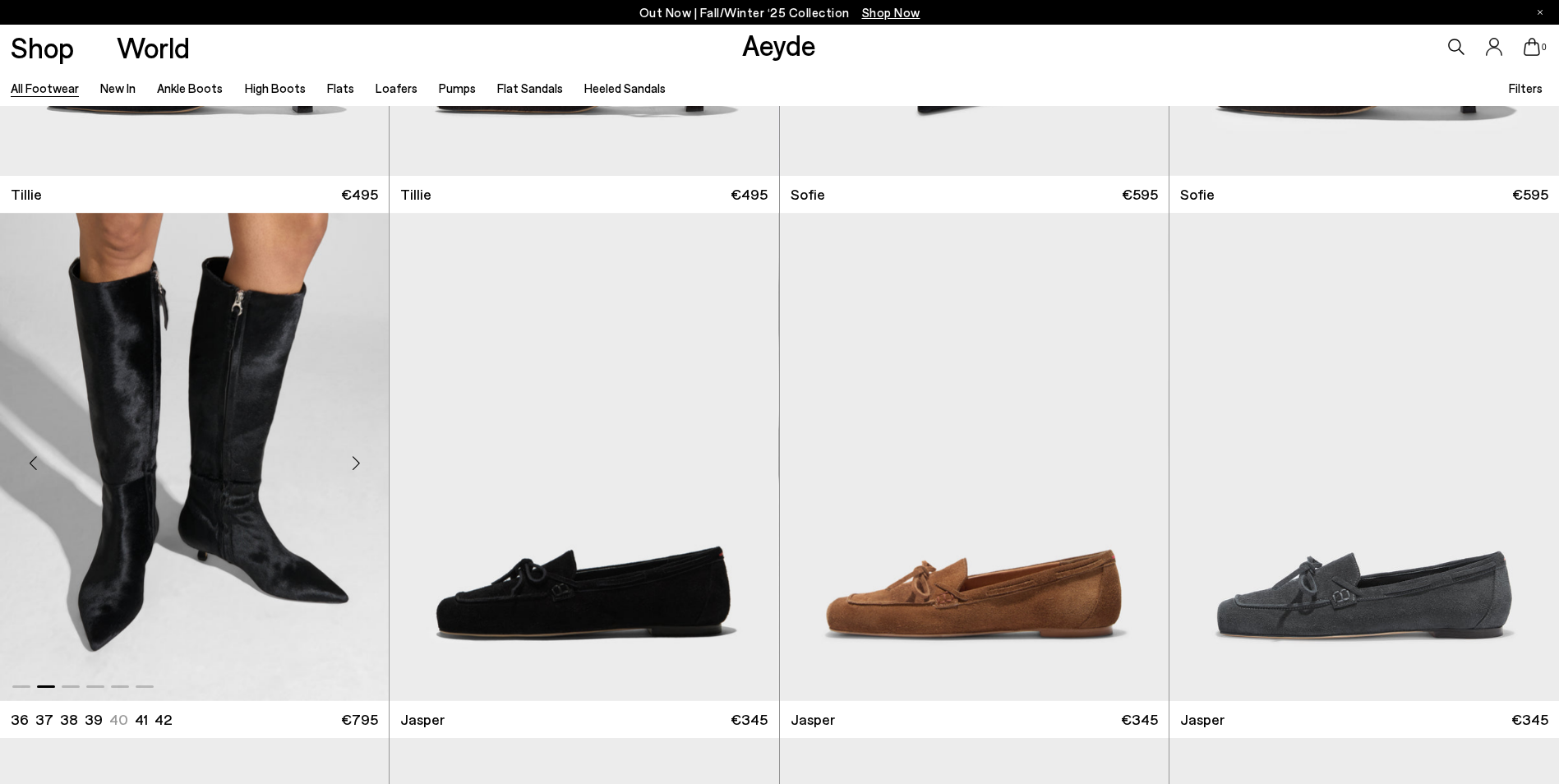
click at [366, 458] on div "Next slide" at bounding box center [356, 463] width 49 height 49
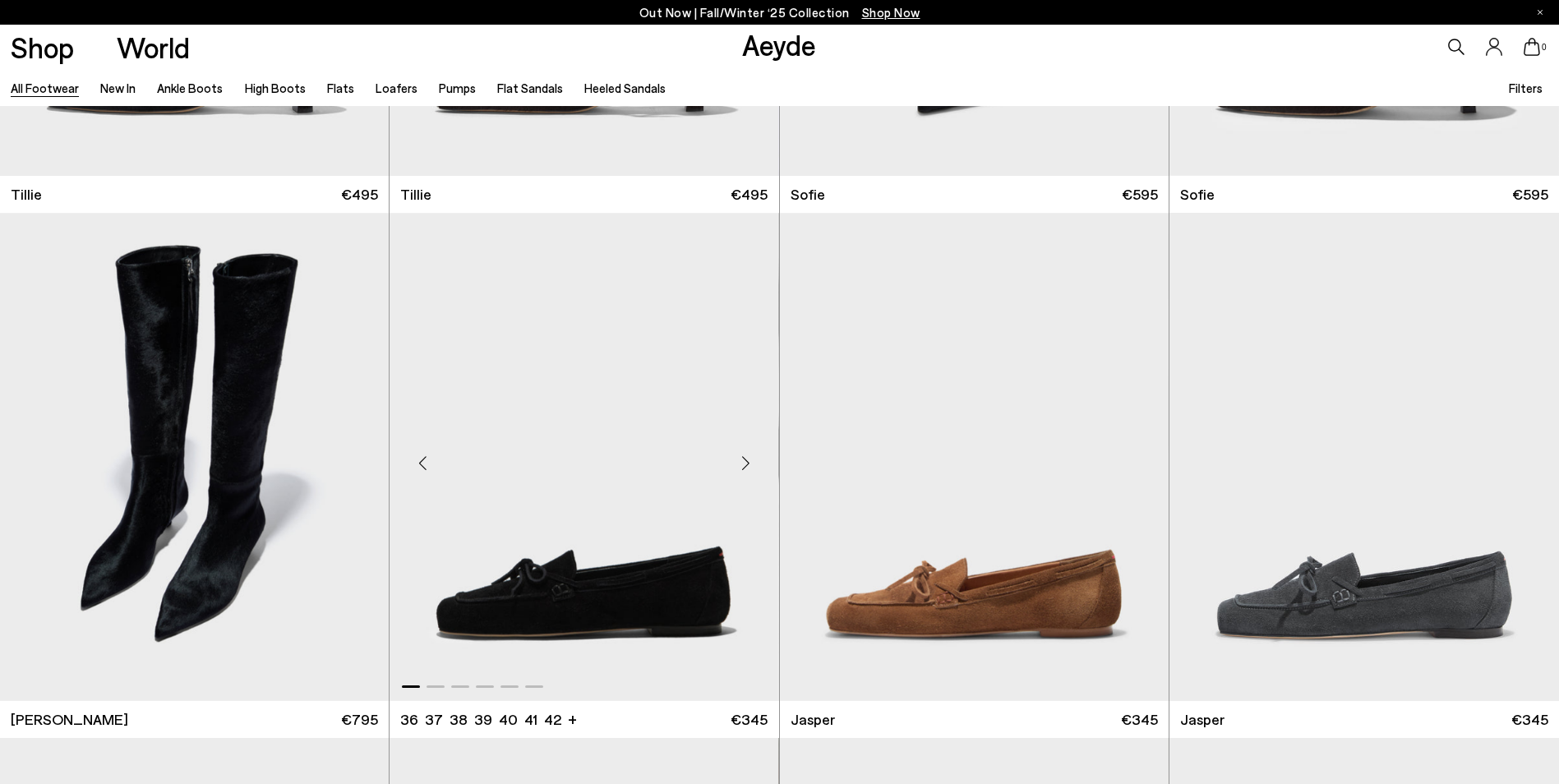
click at [748, 472] on div "Next slide" at bounding box center [746, 463] width 49 height 49
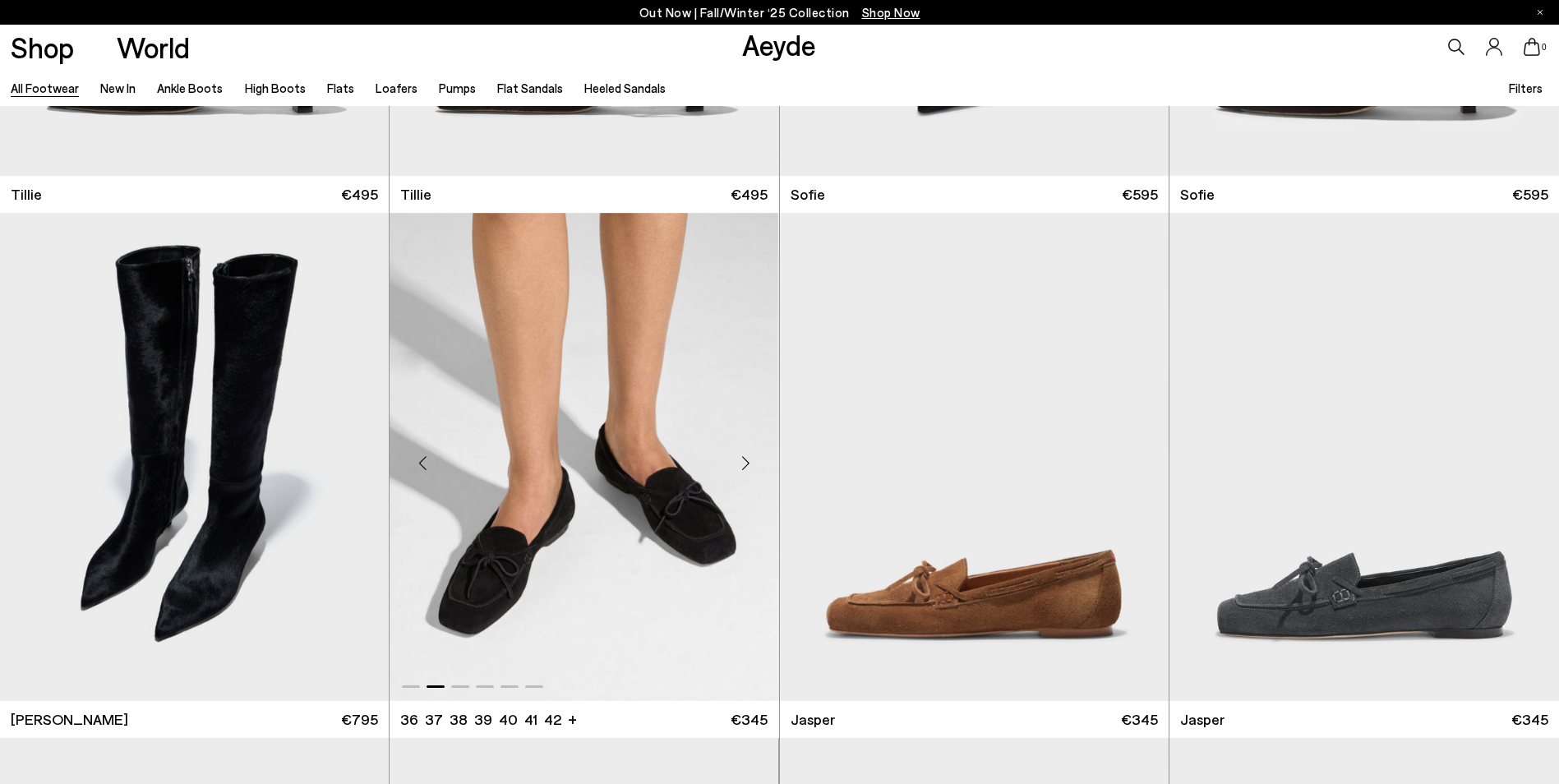
click at [748, 471] on div "Next slide" at bounding box center [746, 463] width 49 height 49
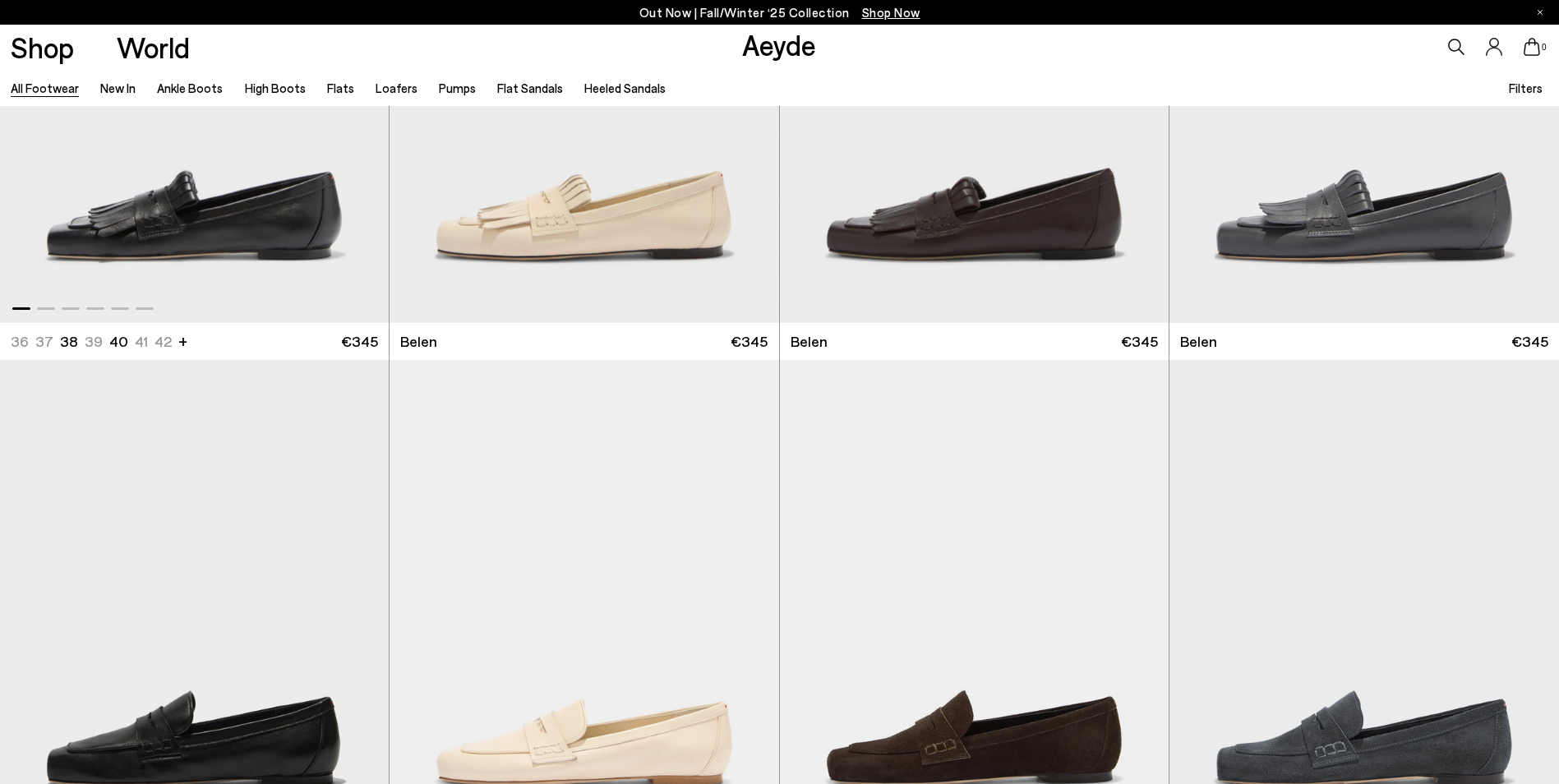
scroll to position [16921, 0]
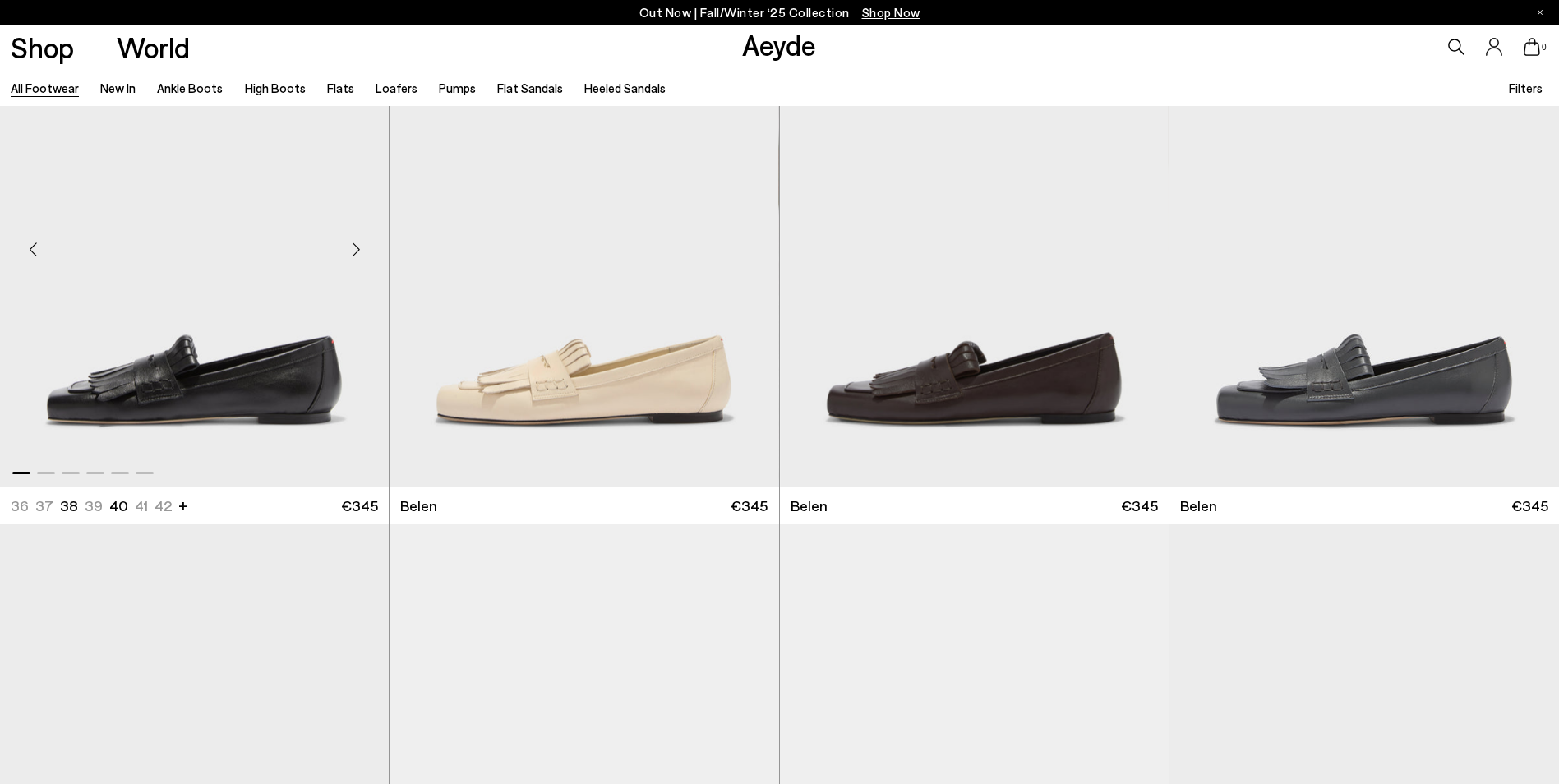
click at [352, 254] on div "Next slide" at bounding box center [356, 249] width 49 height 49
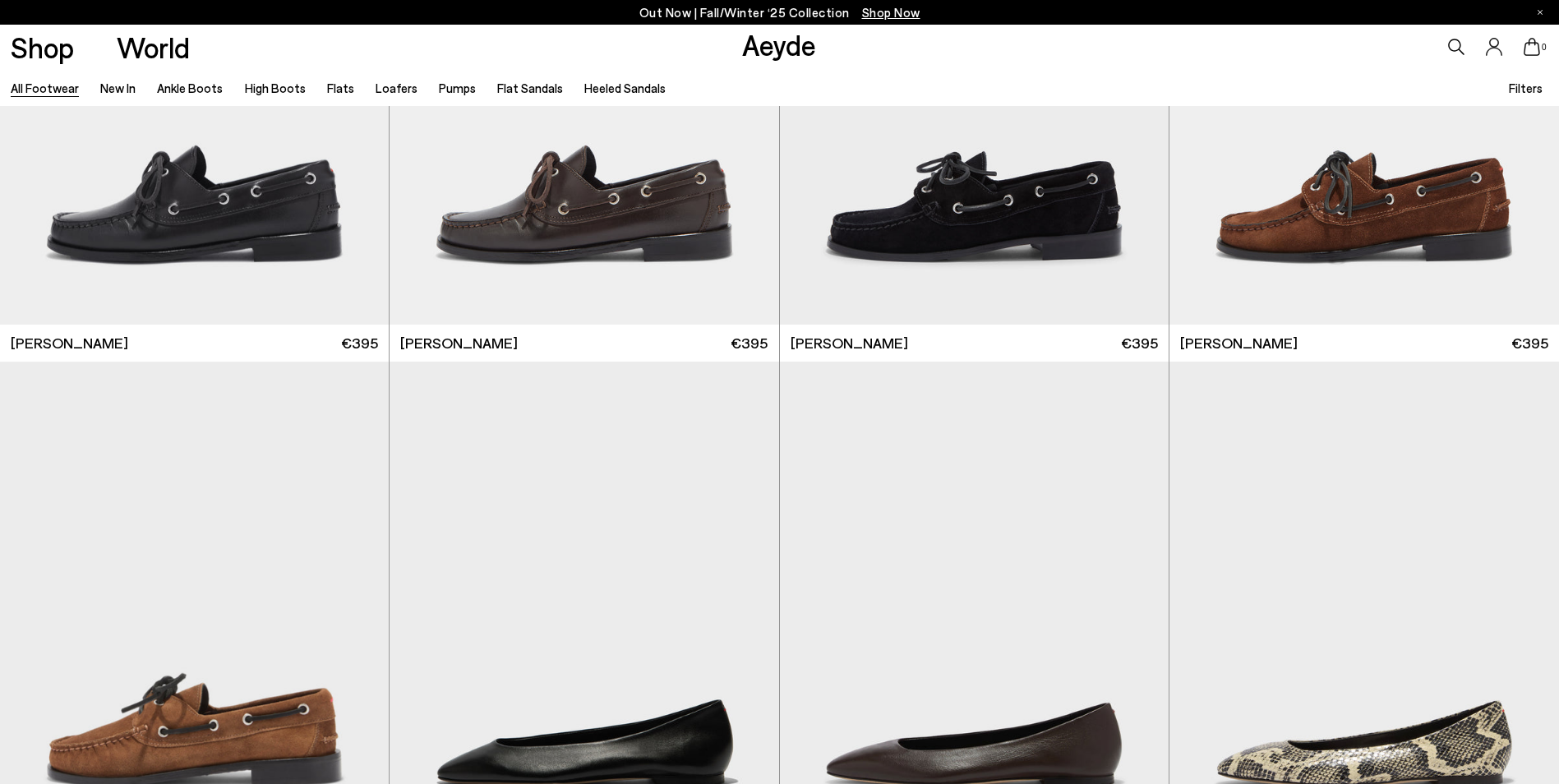
scroll to position [19632, 0]
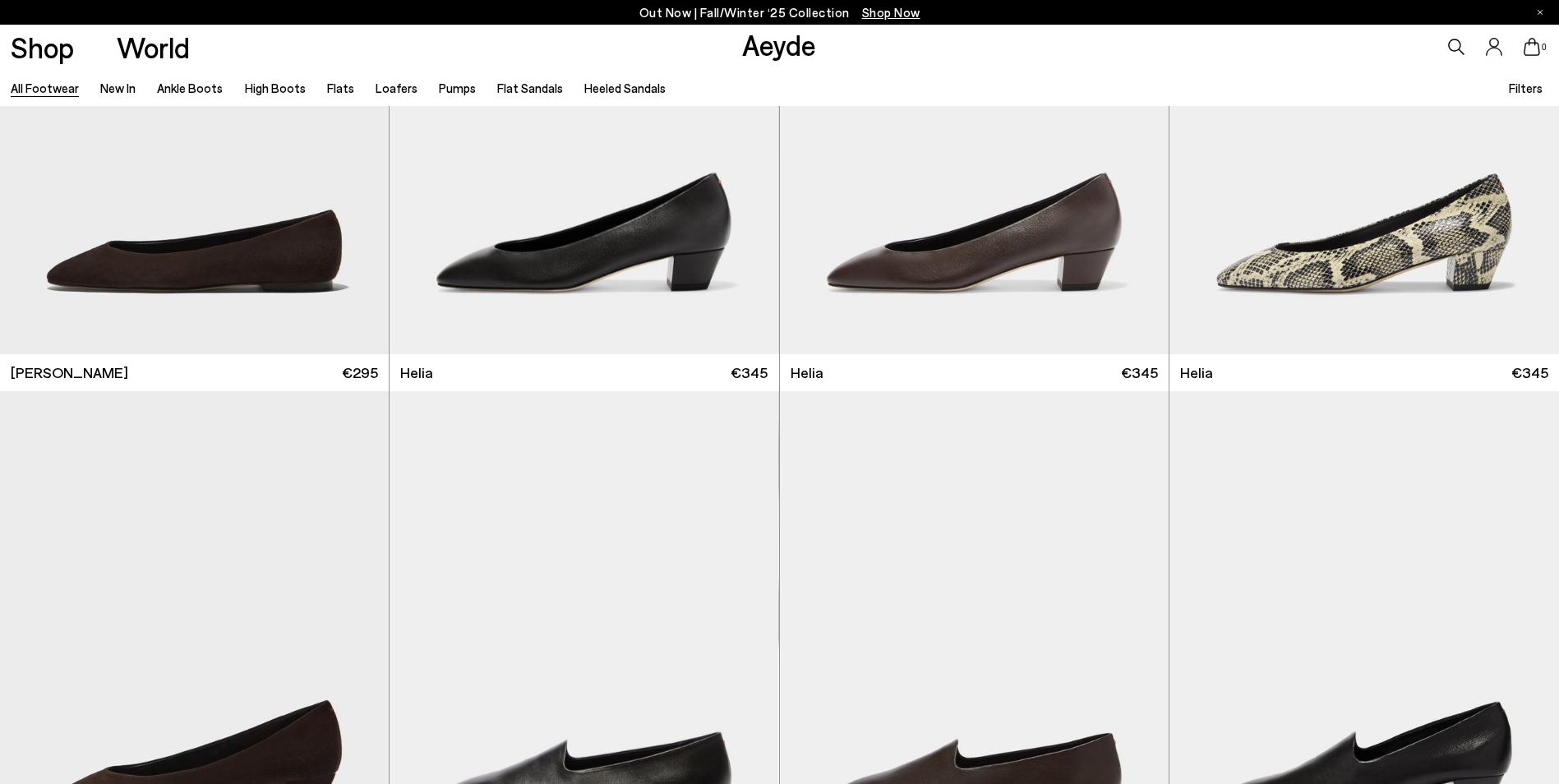
scroll to position [21849, 0]
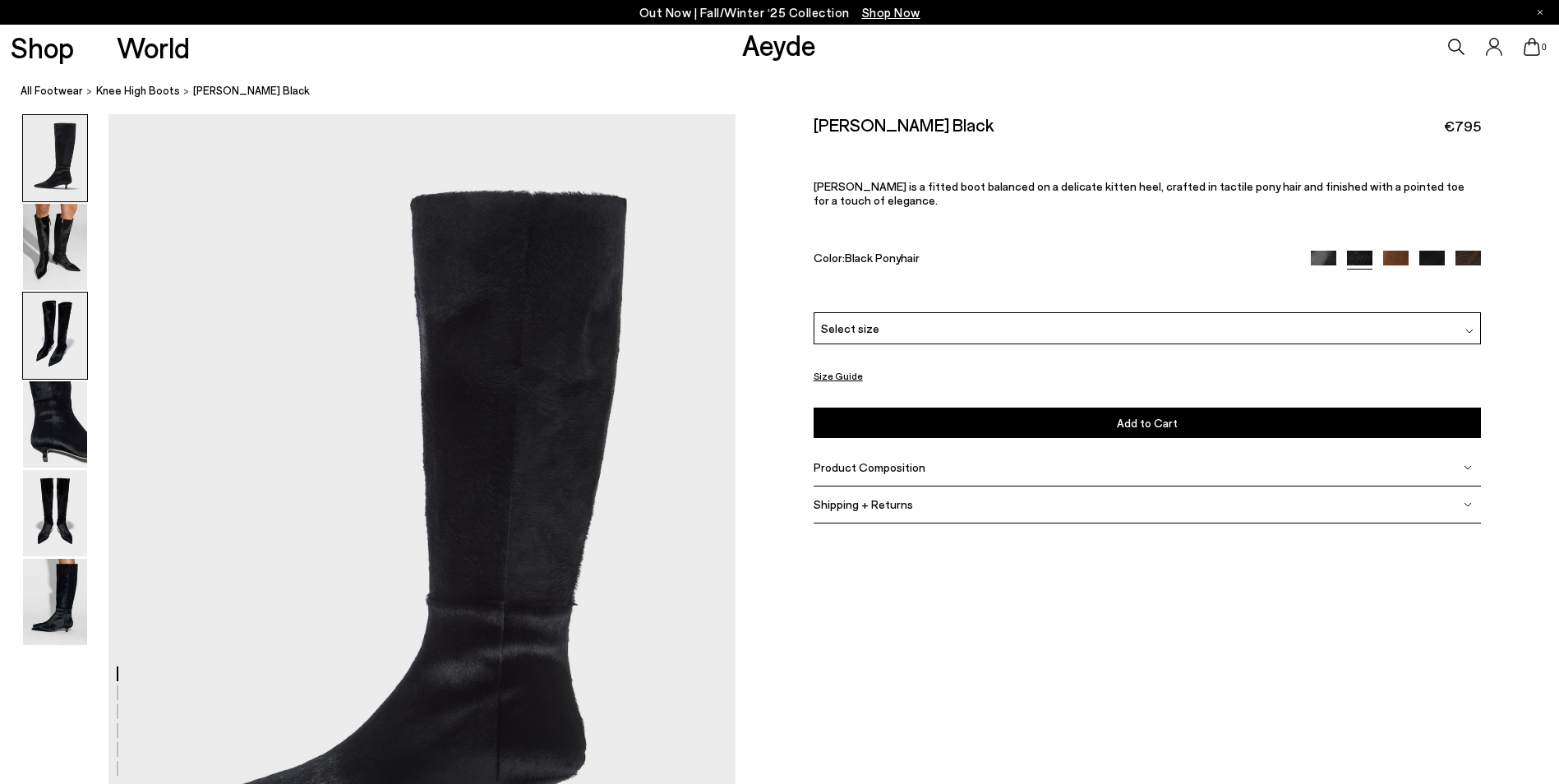
click at [82, 338] on img at bounding box center [55, 335] width 64 height 86
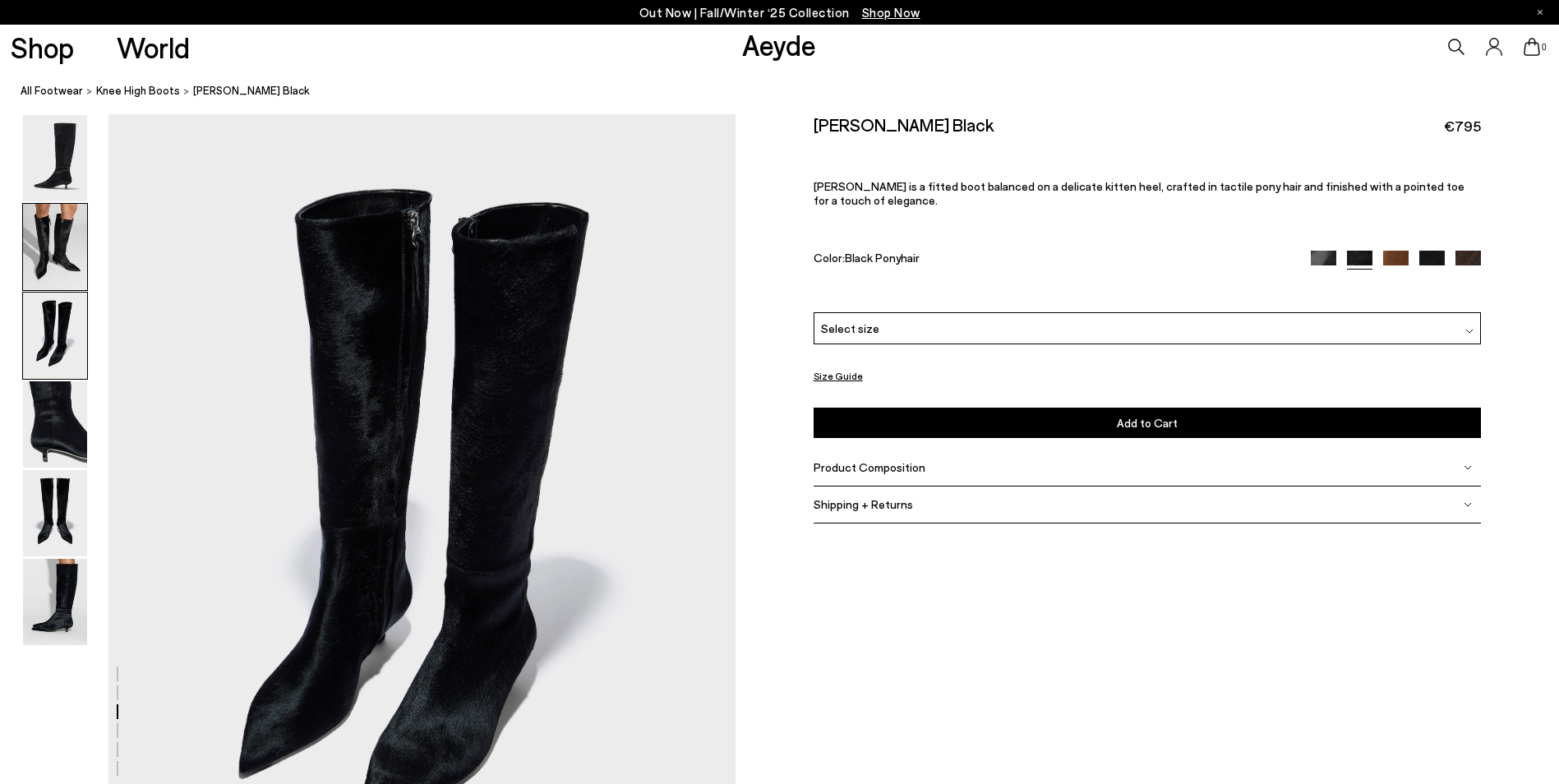
click at [64, 264] on img at bounding box center [55, 246] width 64 height 86
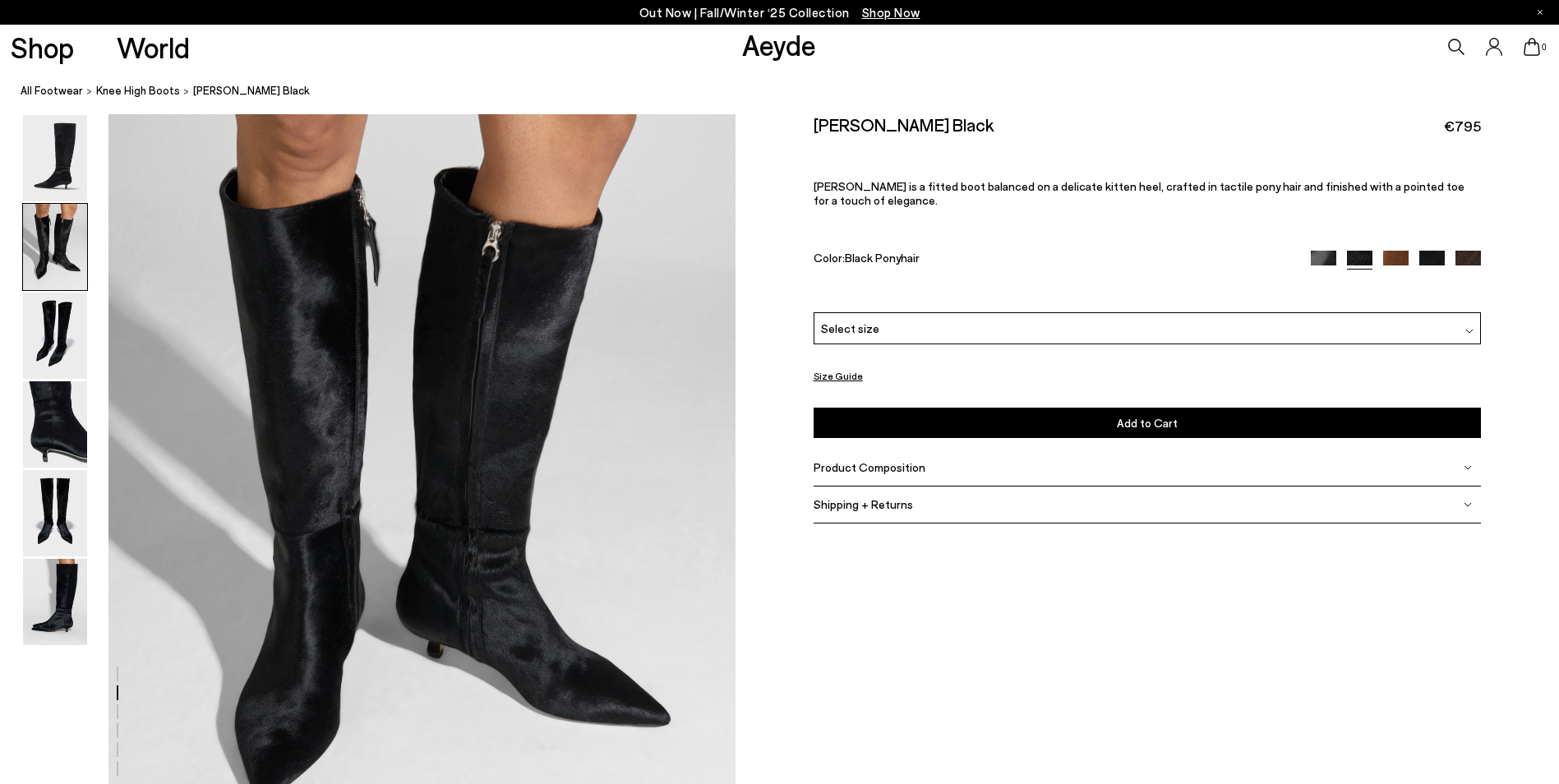
scroll to position [839, 0]
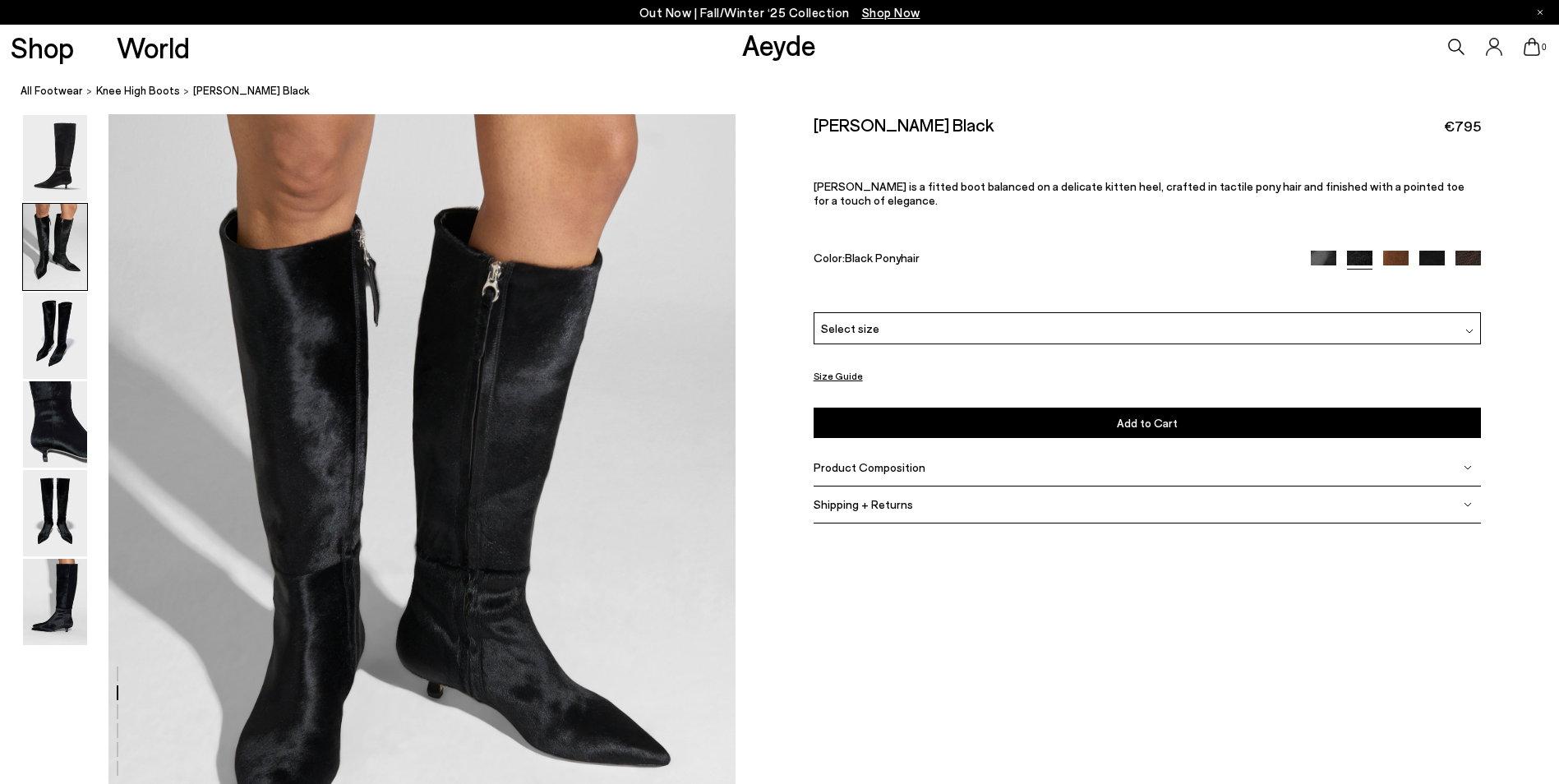
click at [1001, 472] on div "Product Composition" at bounding box center [1147, 467] width 668 height 37
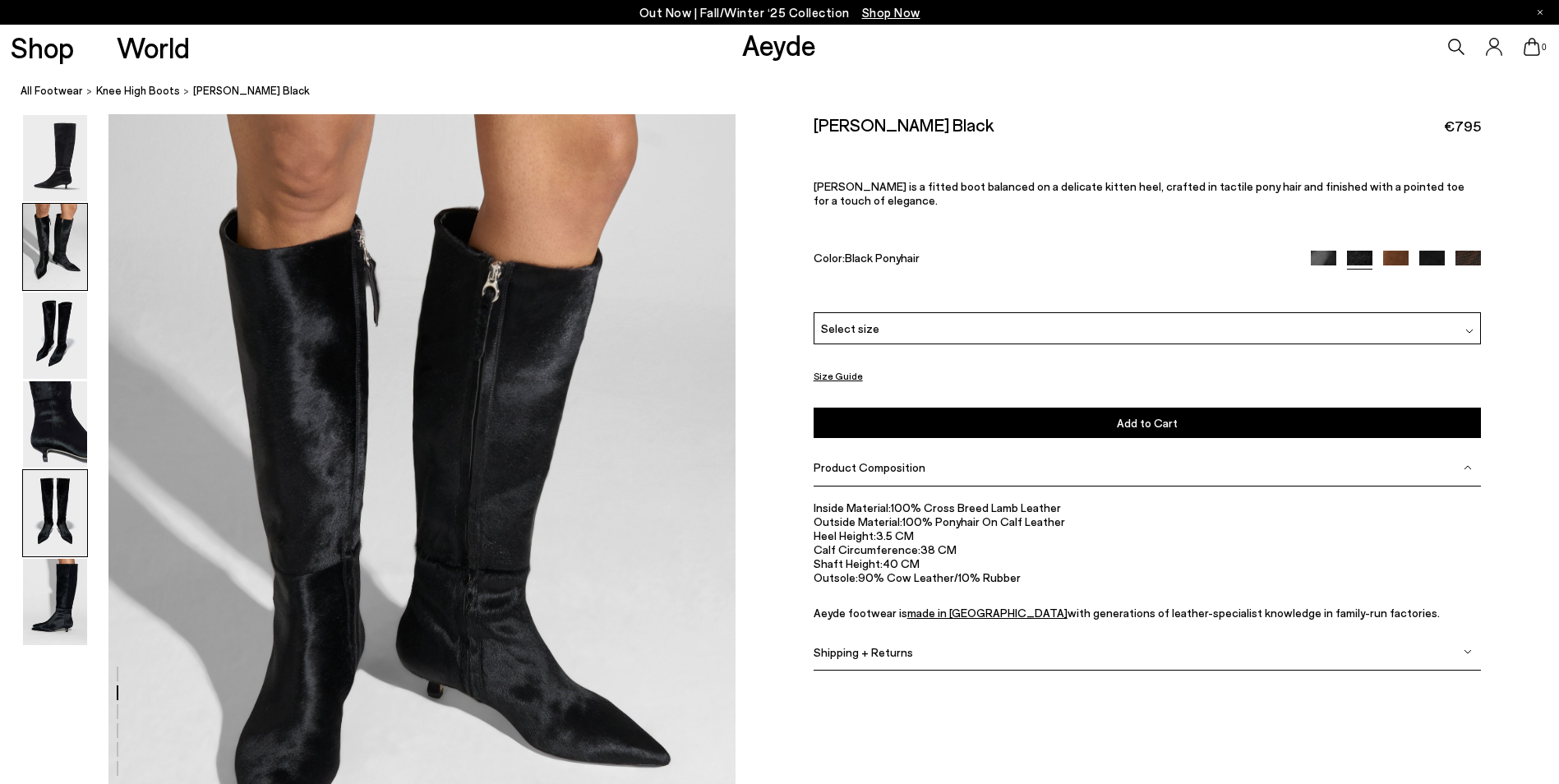
click at [33, 524] on img at bounding box center [55, 513] width 64 height 86
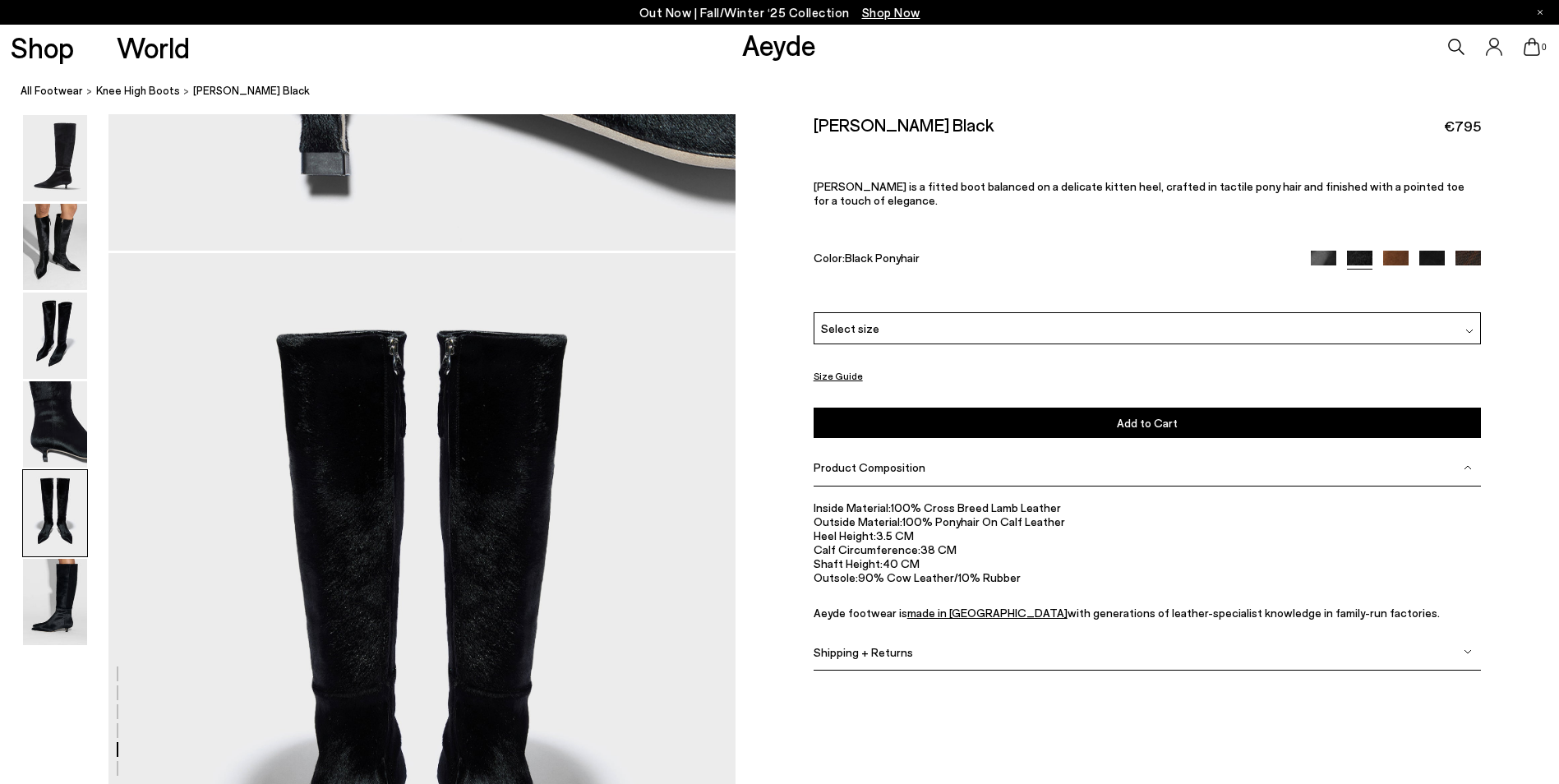
scroll to position [3353, 0]
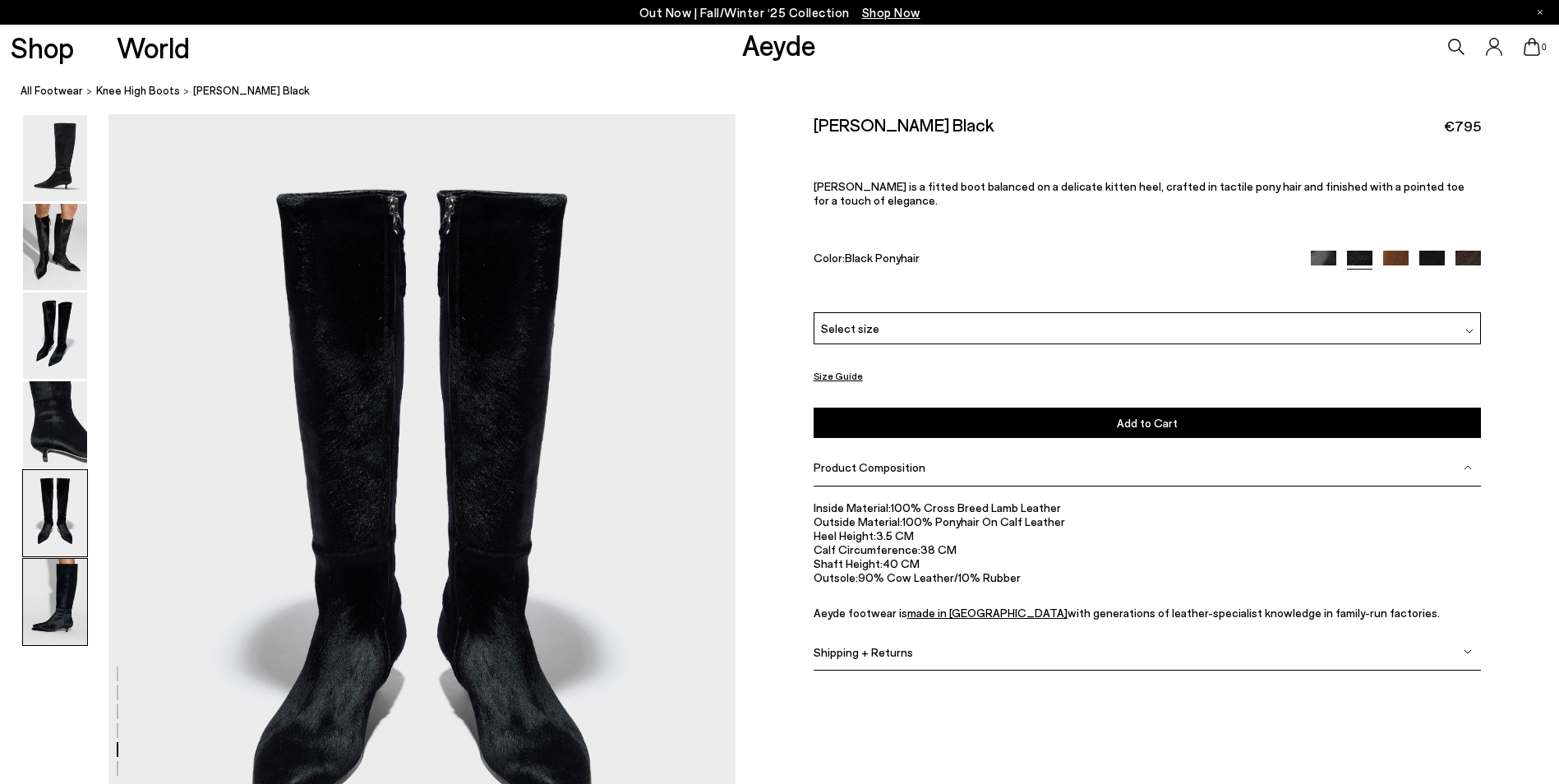
click at [79, 602] on img at bounding box center [55, 601] width 64 height 86
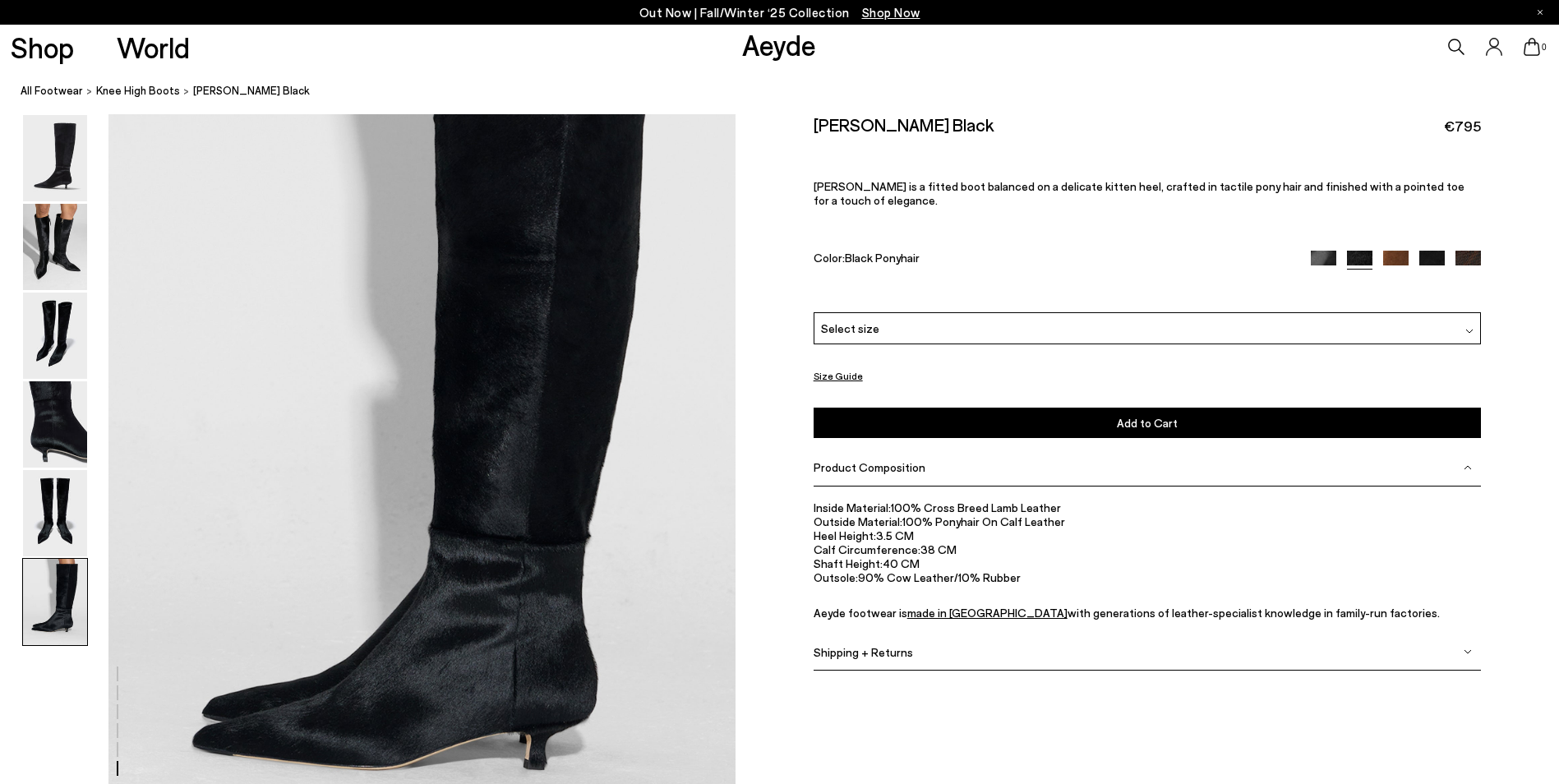
scroll to position [4304, 0]
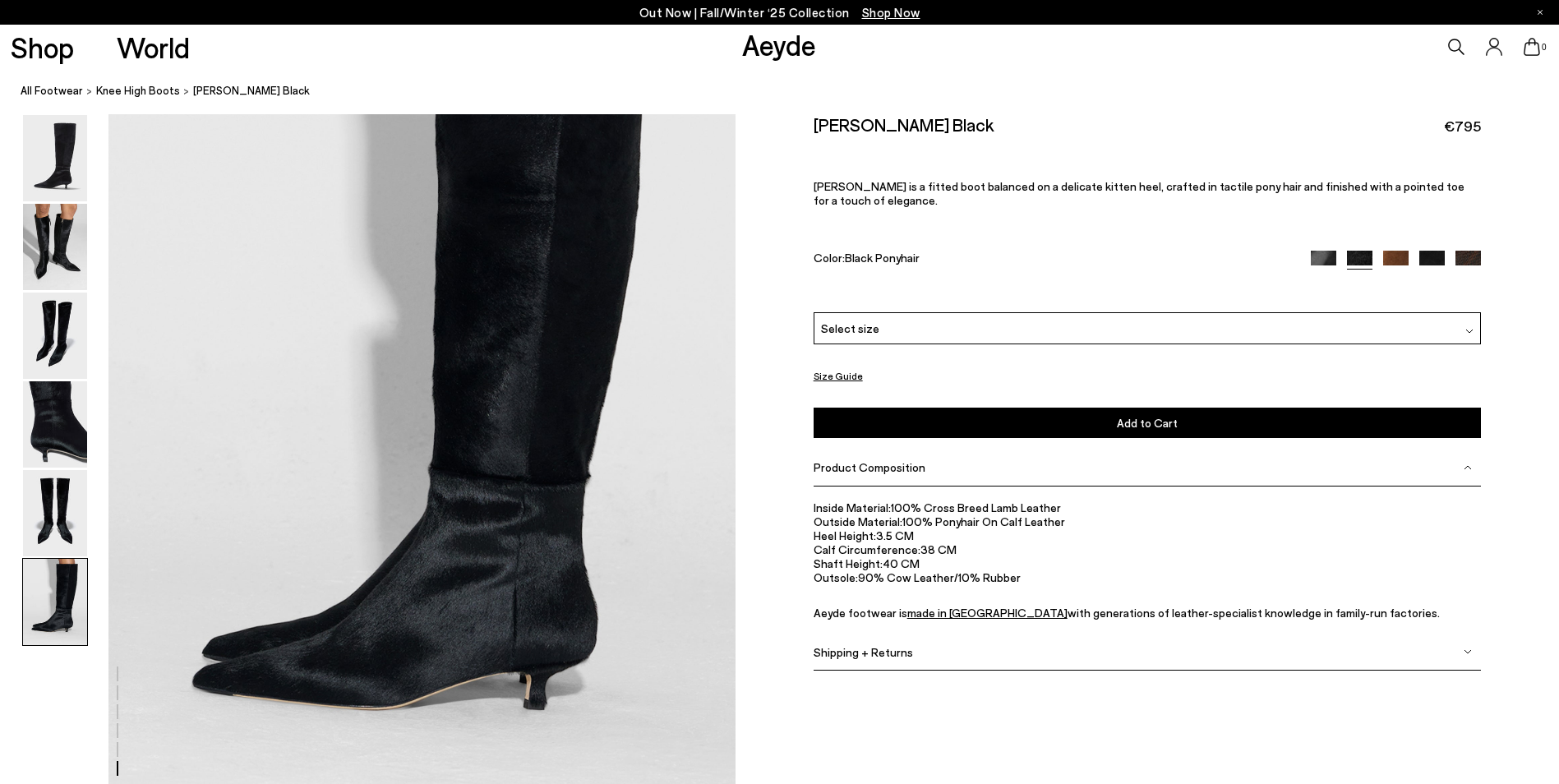
click at [1408, 255] on img at bounding box center [1396, 264] width 25 height 25
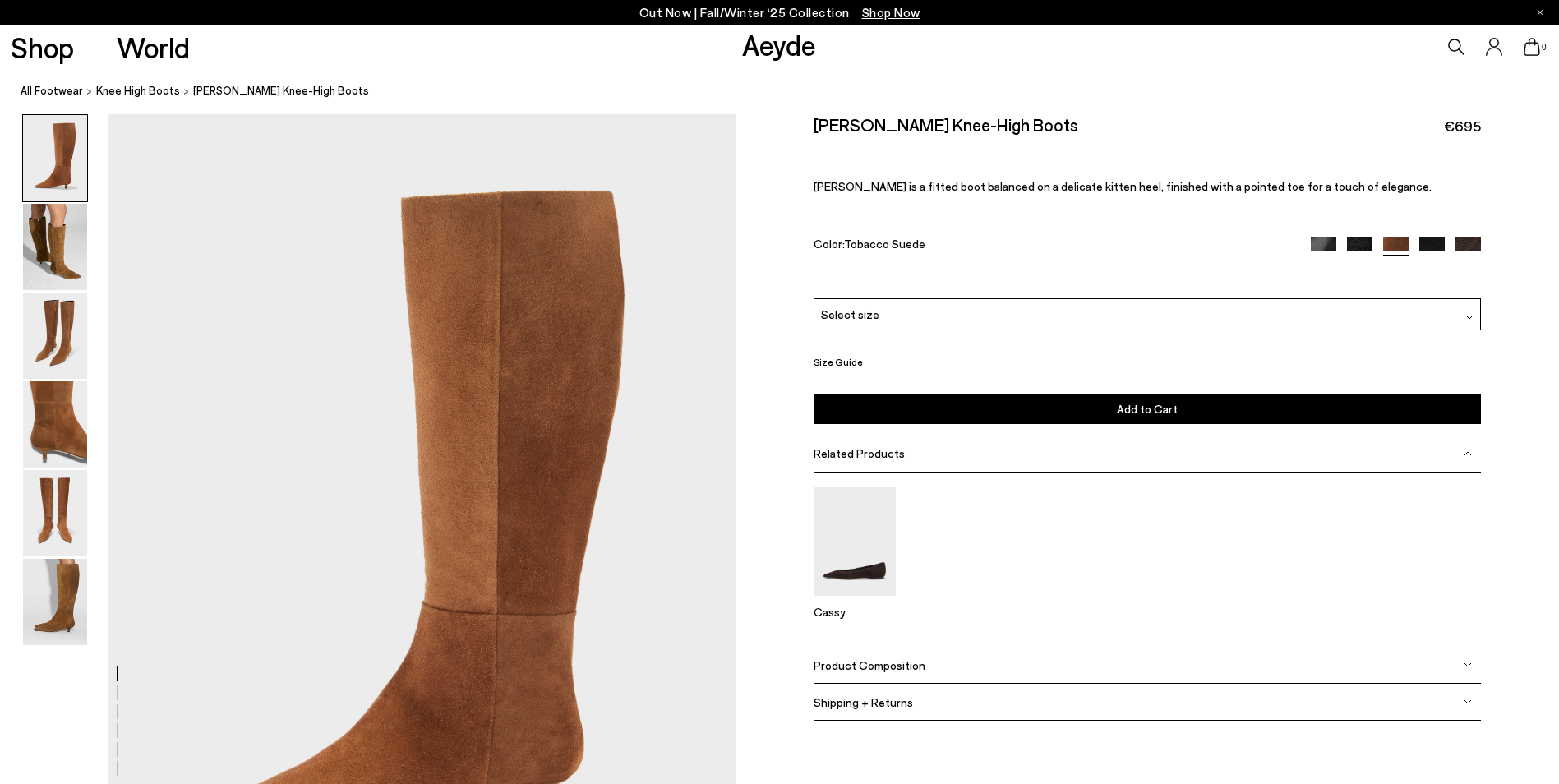
click at [1196, 305] on div "Select size" at bounding box center [1147, 314] width 668 height 32
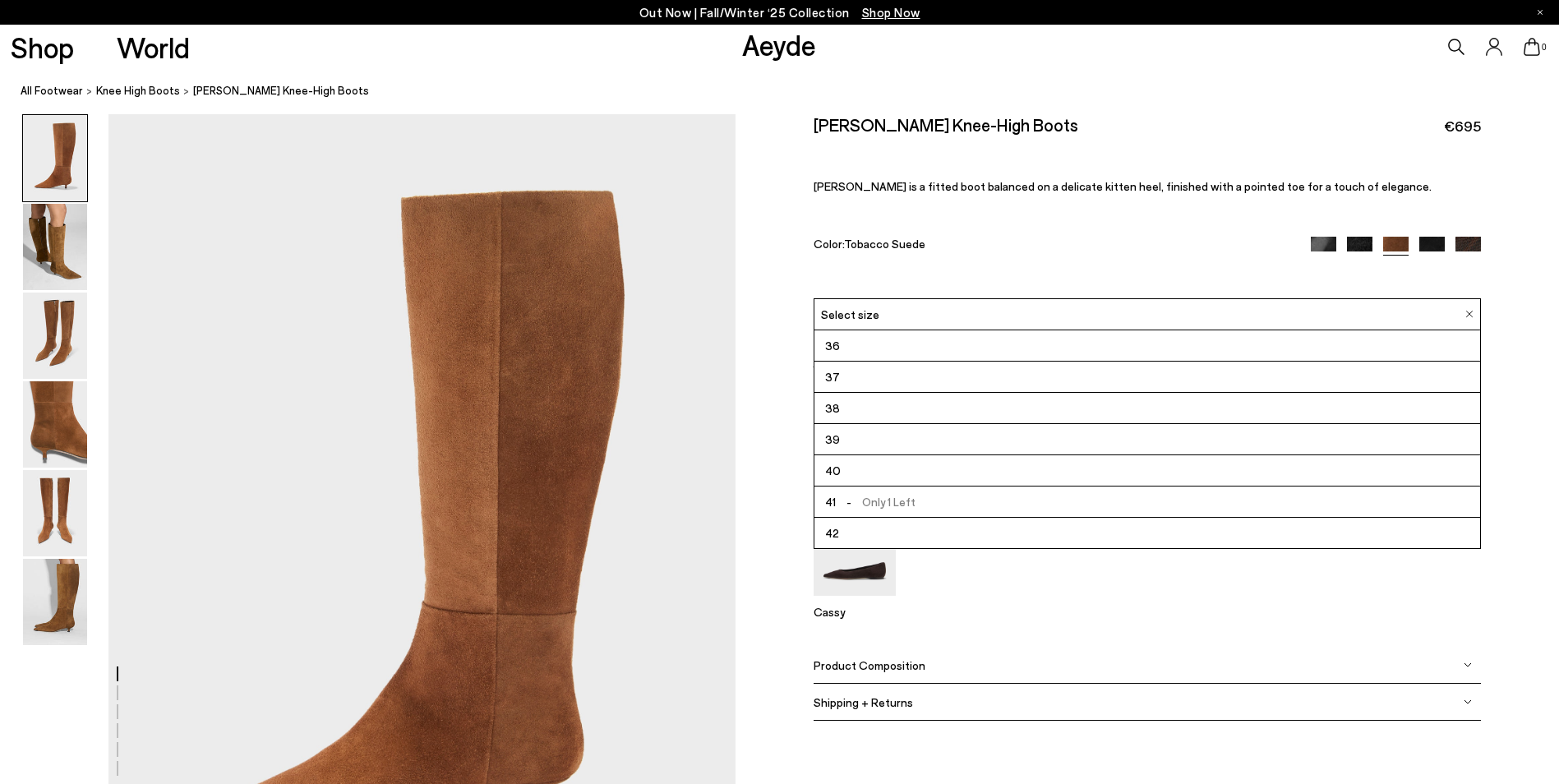
click at [1430, 250] on img at bounding box center [1432, 249] width 25 height 25
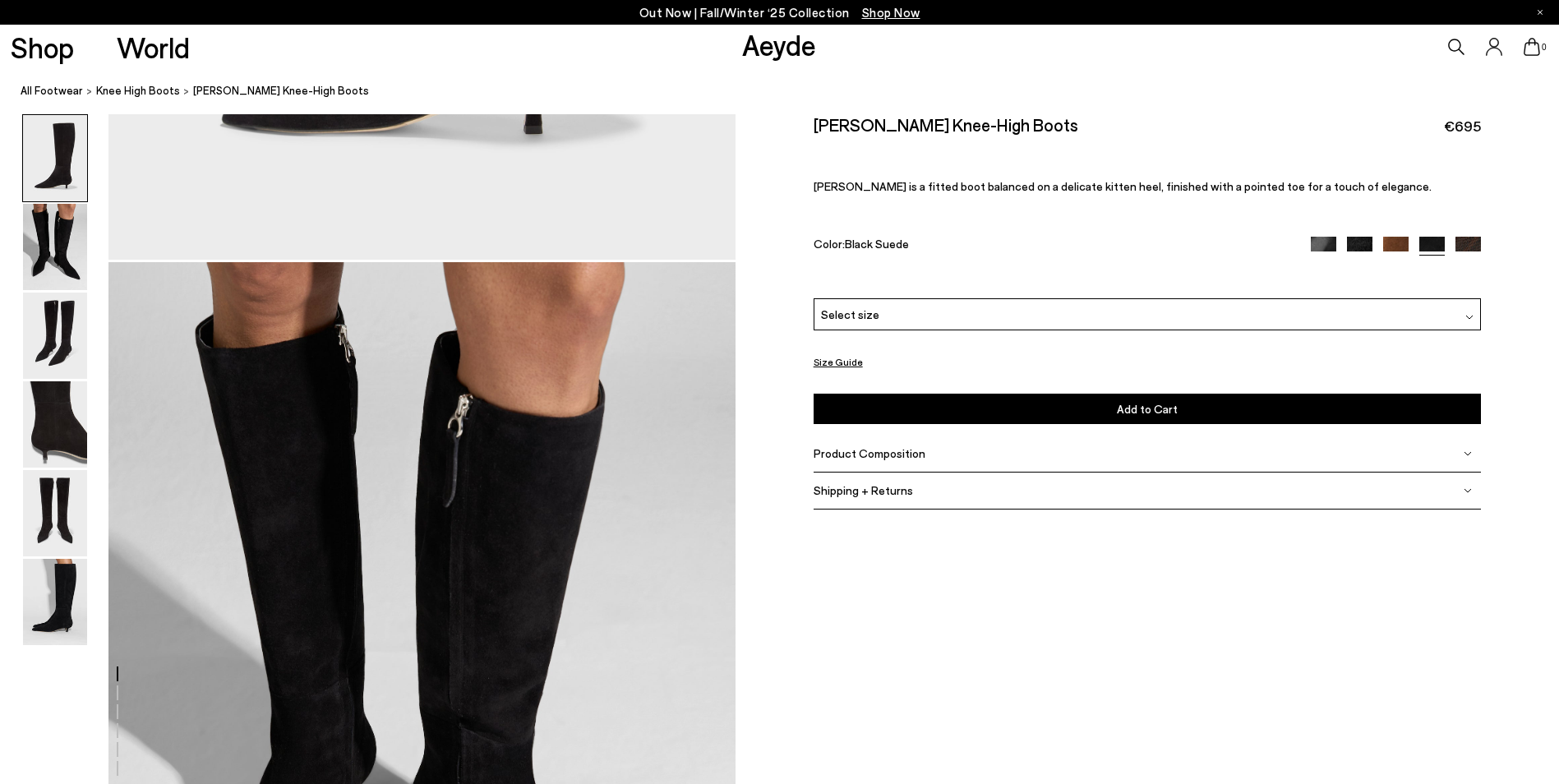
scroll to position [657, 0]
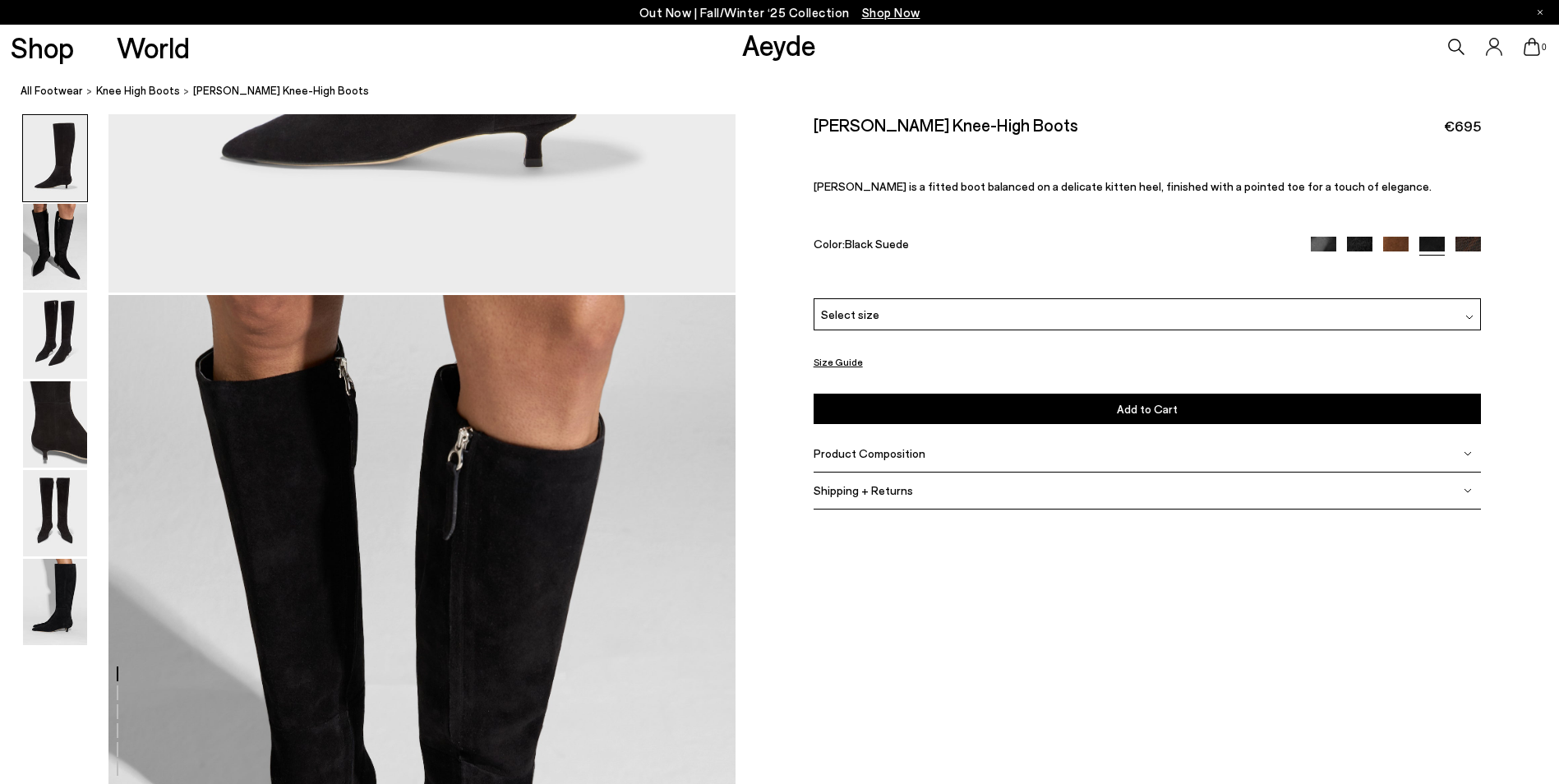
click at [1353, 249] on img at bounding box center [1359, 249] width 25 height 25
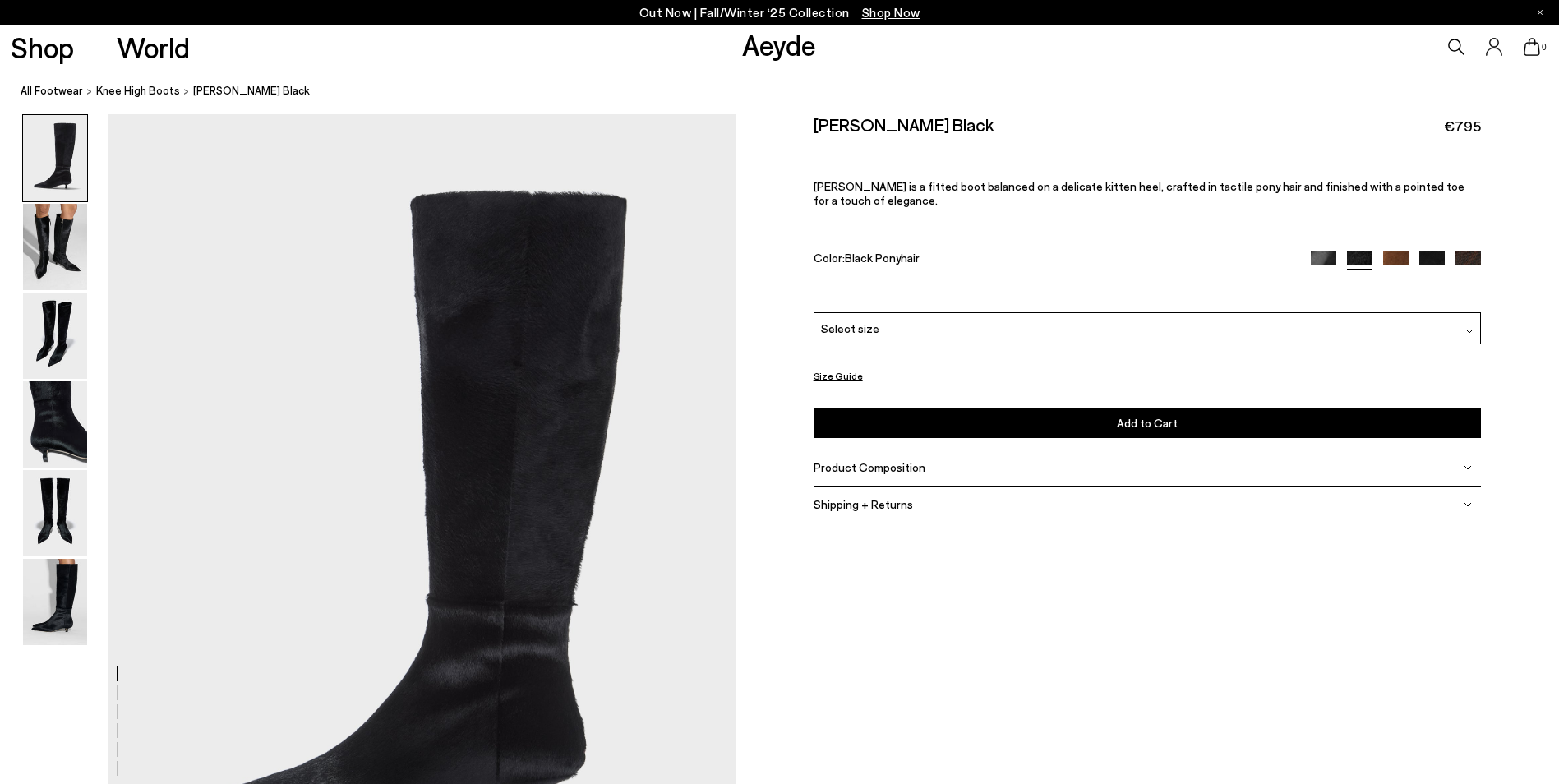
click at [1312, 258] on img at bounding box center [1323, 264] width 25 height 25
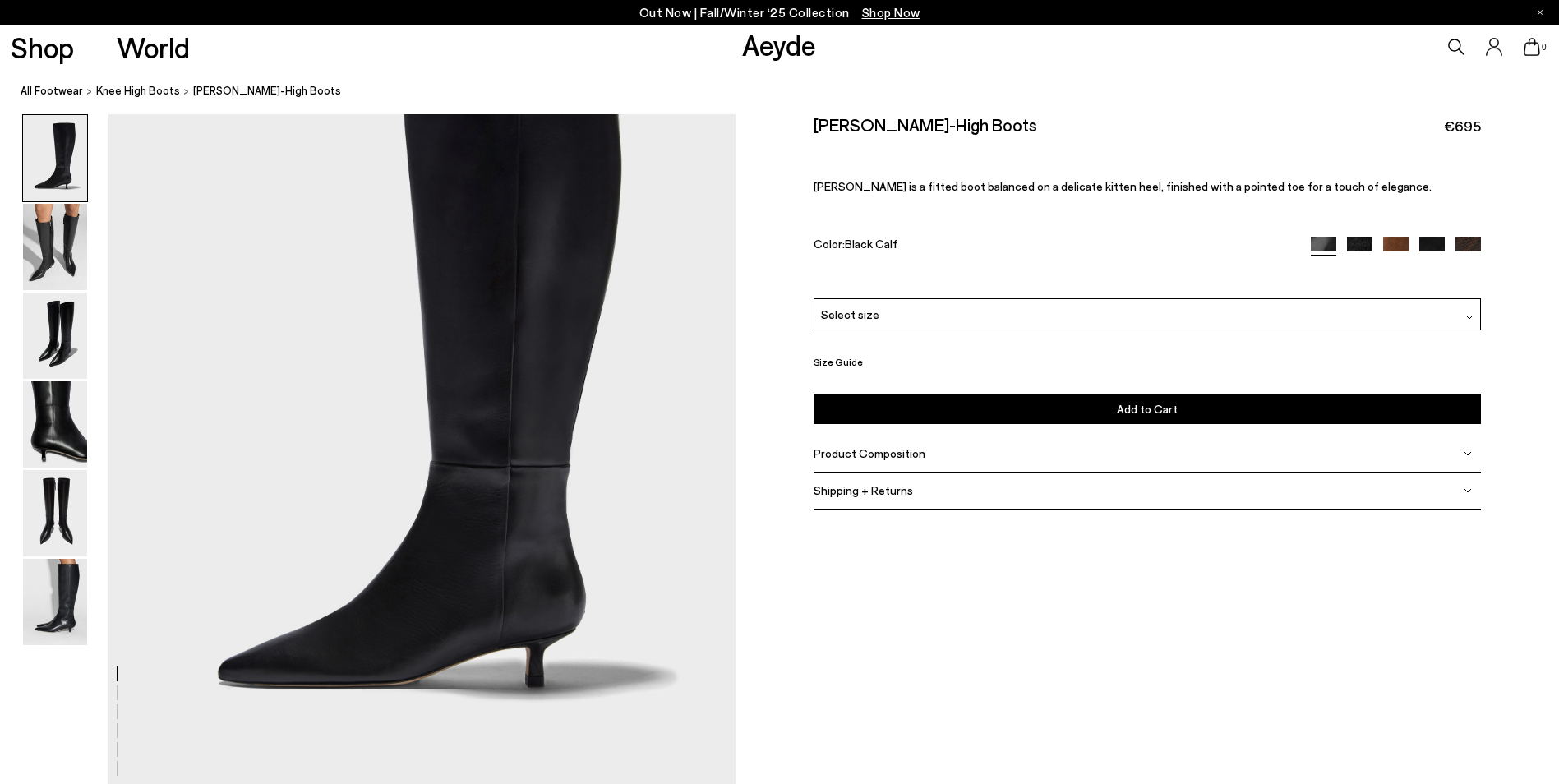
scroll to position [246, 0]
